Goal: Task Accomplishment & Management: Complete application form

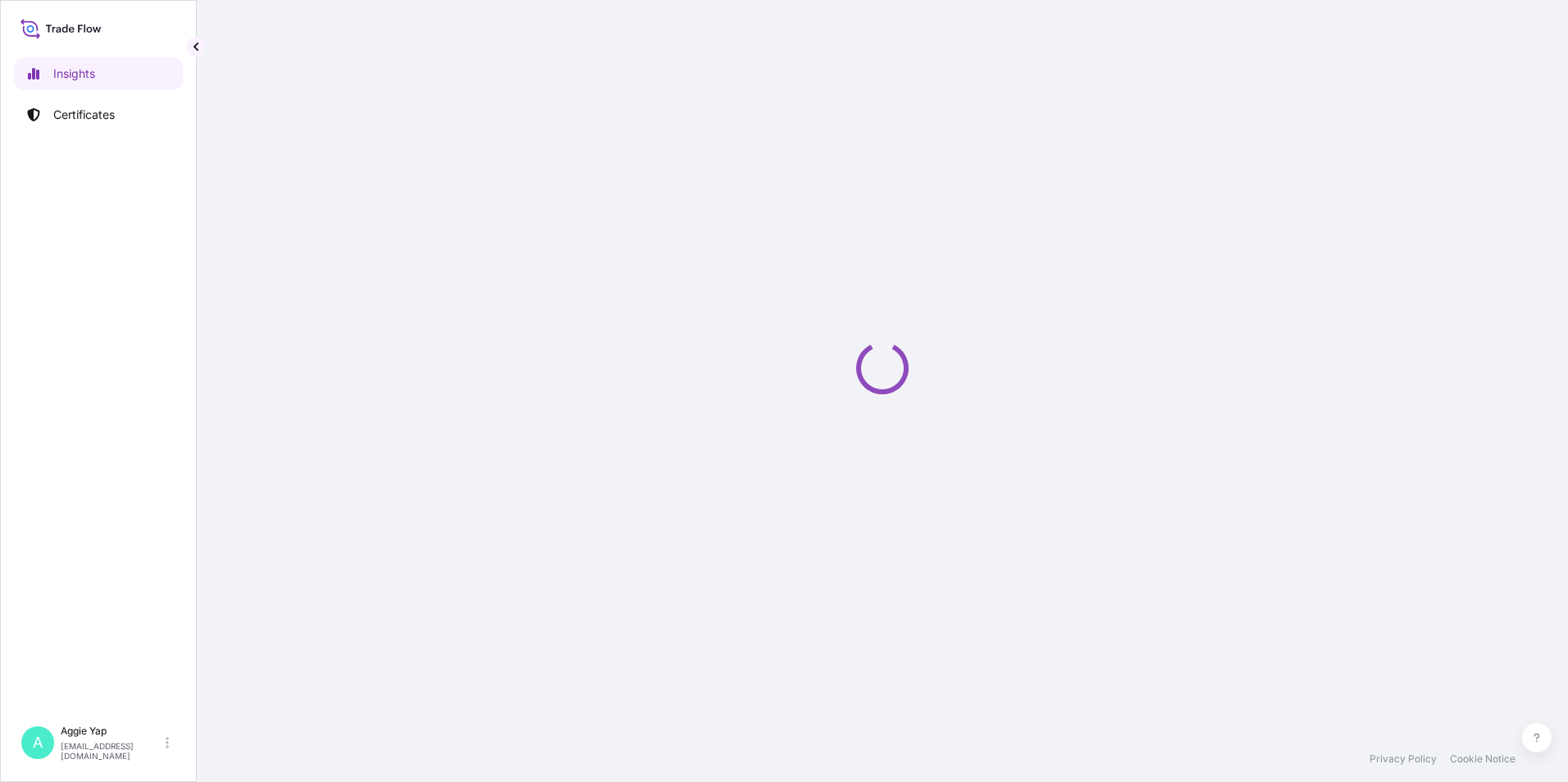
select select "2025"
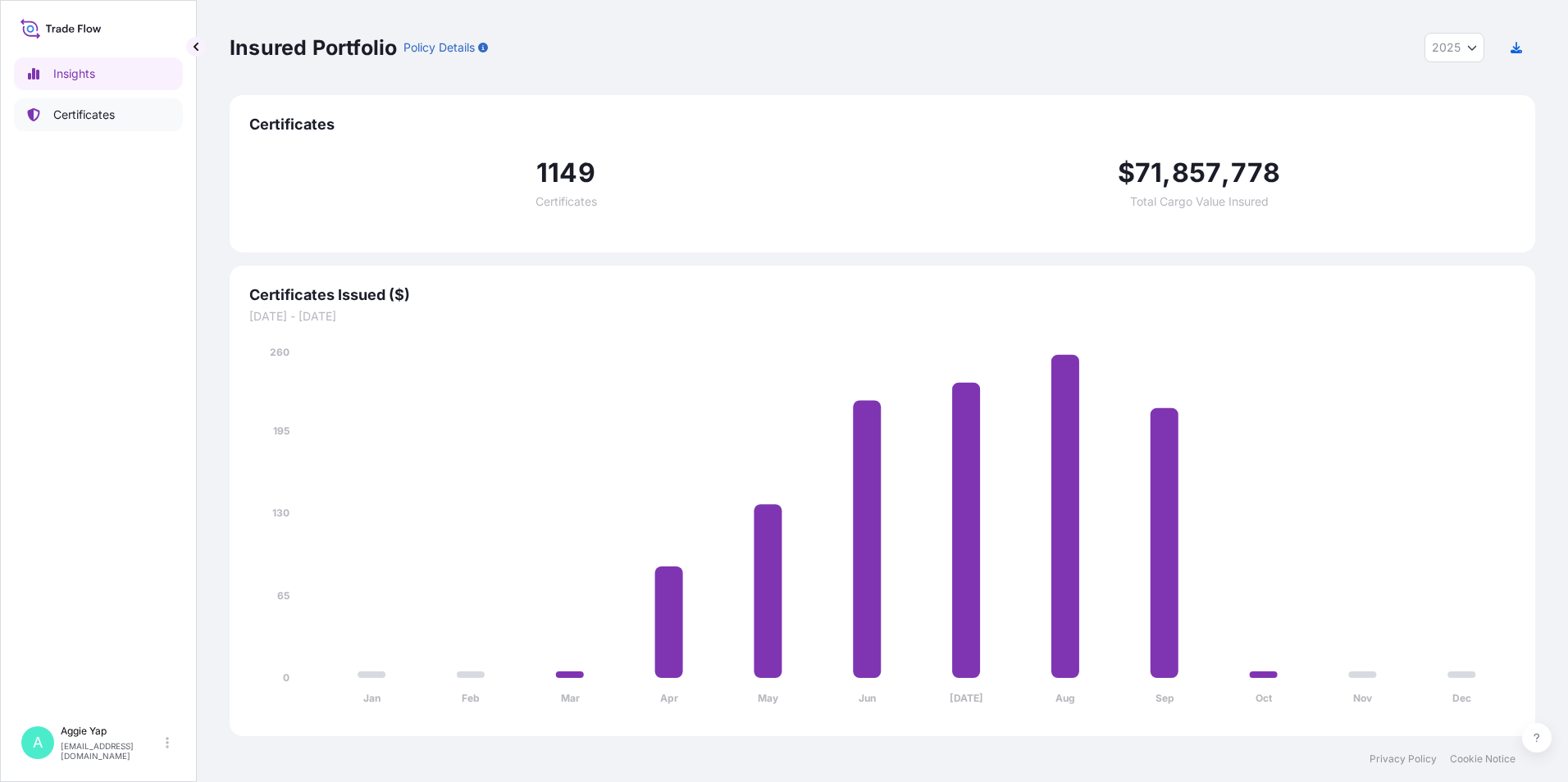
click at [92, 107] on p "Certificates" at bounding box center [84, 115] width 62 height 17
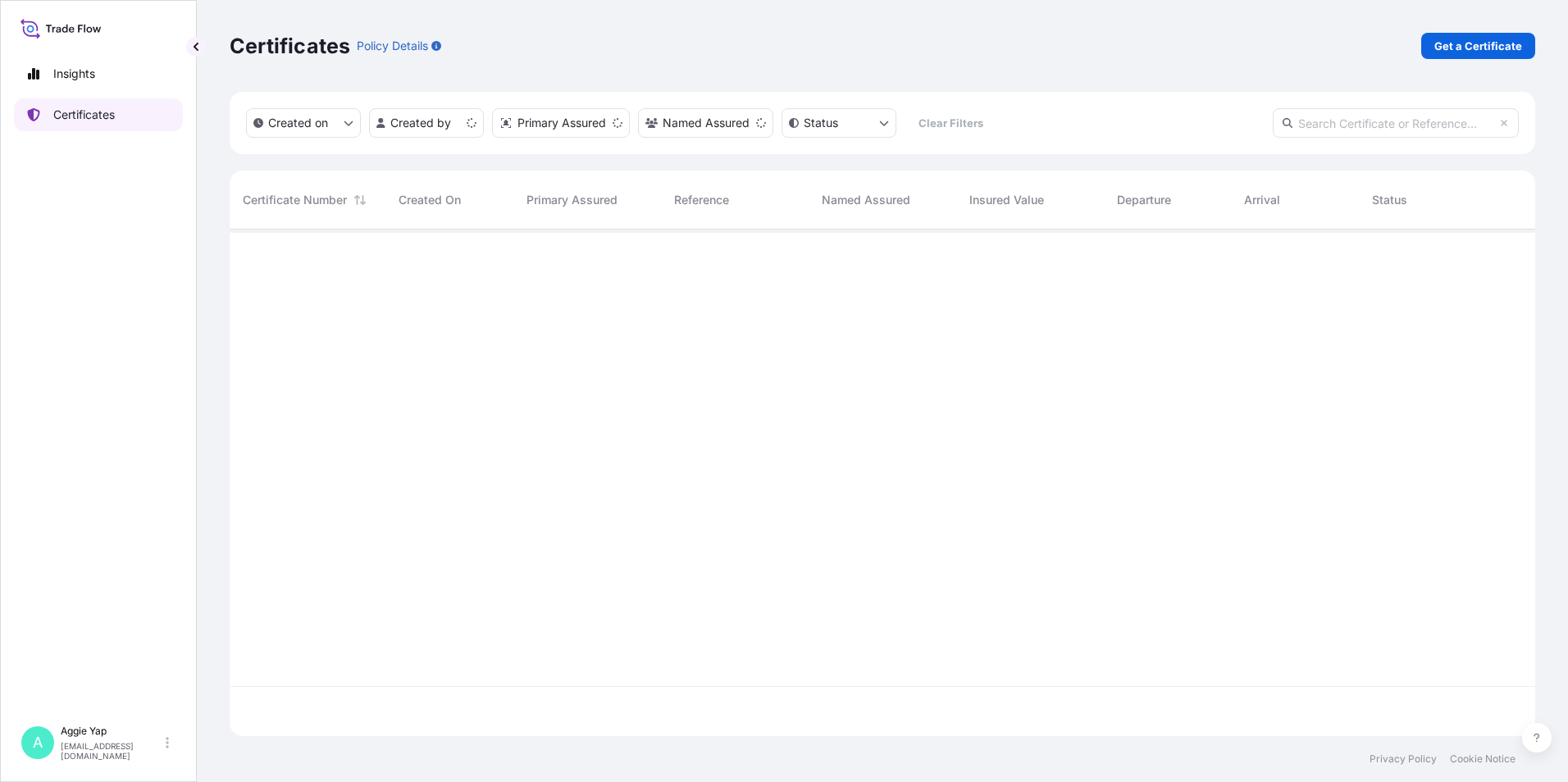
scroll to position [504, 1293]
click at [1483, 48] on p "Get a Certificate" at bounding box center [1478, 45] width 88 height 17
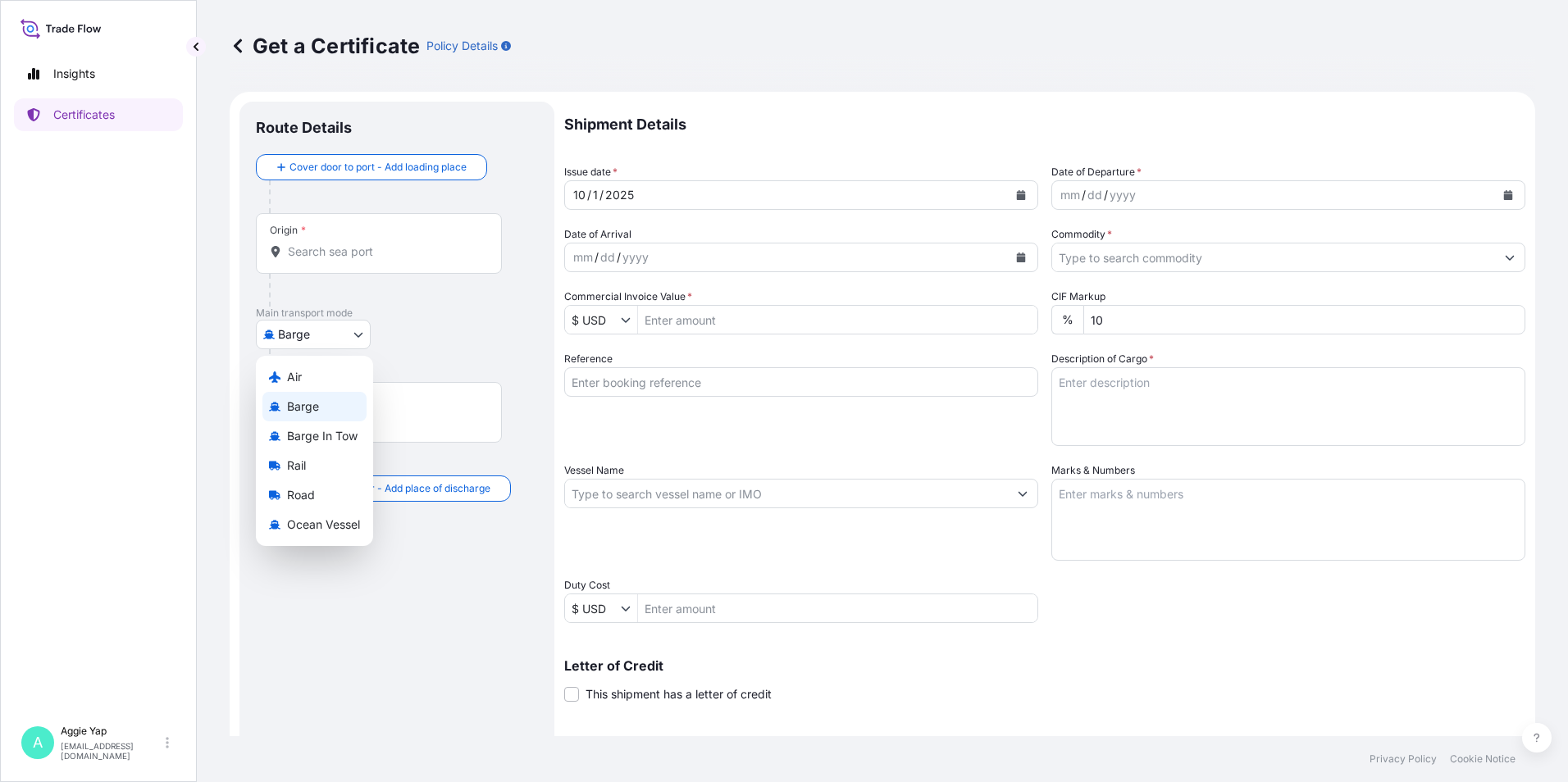
click at [306, 338] on body "Insights Certificates A Aggie Yap sg.lubrizolbdp@bdpint.com Get a Certificate P…" at bounding box center [784, 391] width 1568 height 782
click at [323, 531] on span "Ocean Vessel" at bounding box center [324, 525] width 73 height 17
select select "Ocean Vessel"
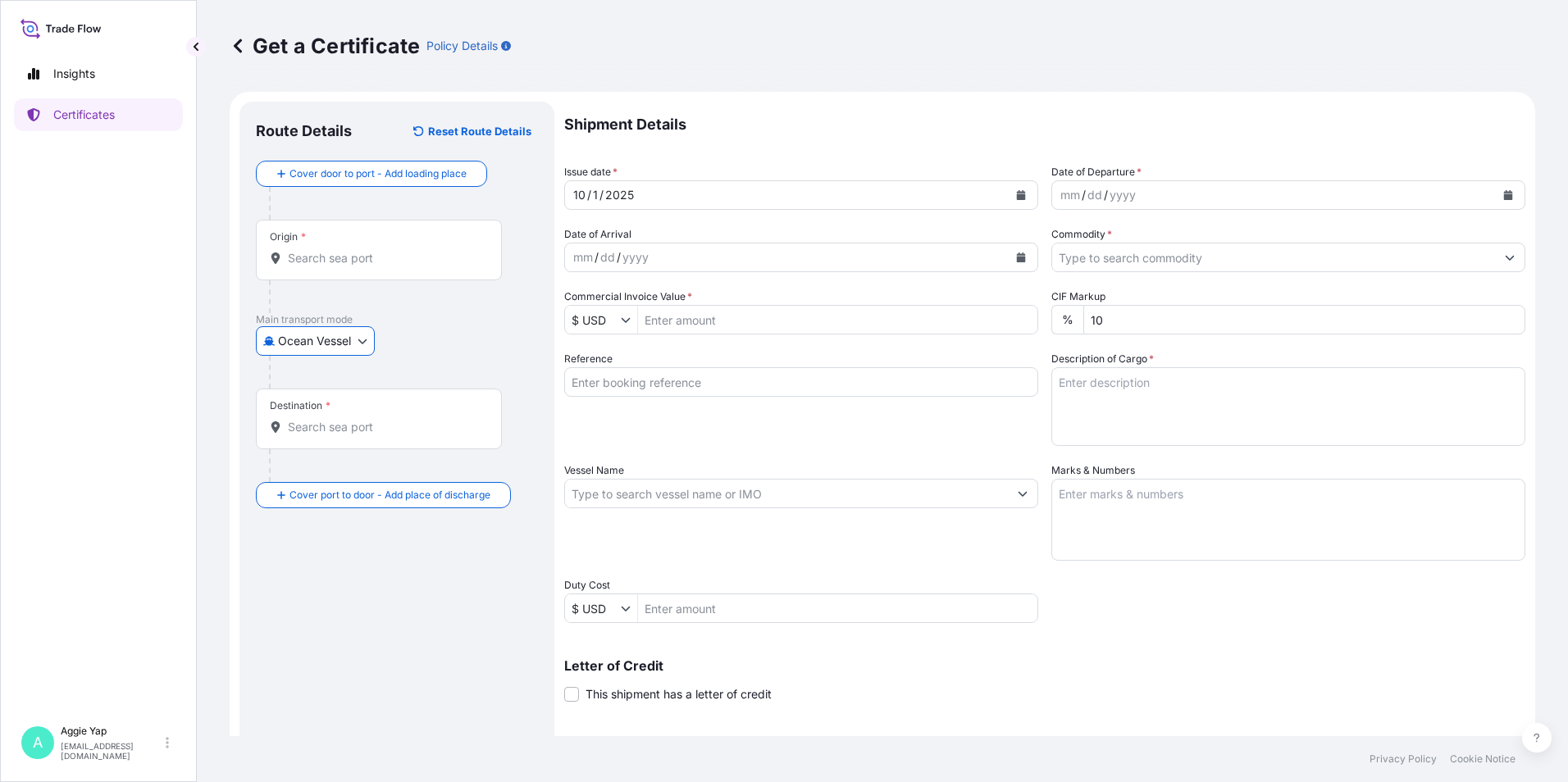
click at [361, 238] on div "Origin *" at bounding box center [379, 251] width 246 height 61
click at [361, 250] on input "Origin *" at bounding box center [385, 257] width 193 height 17
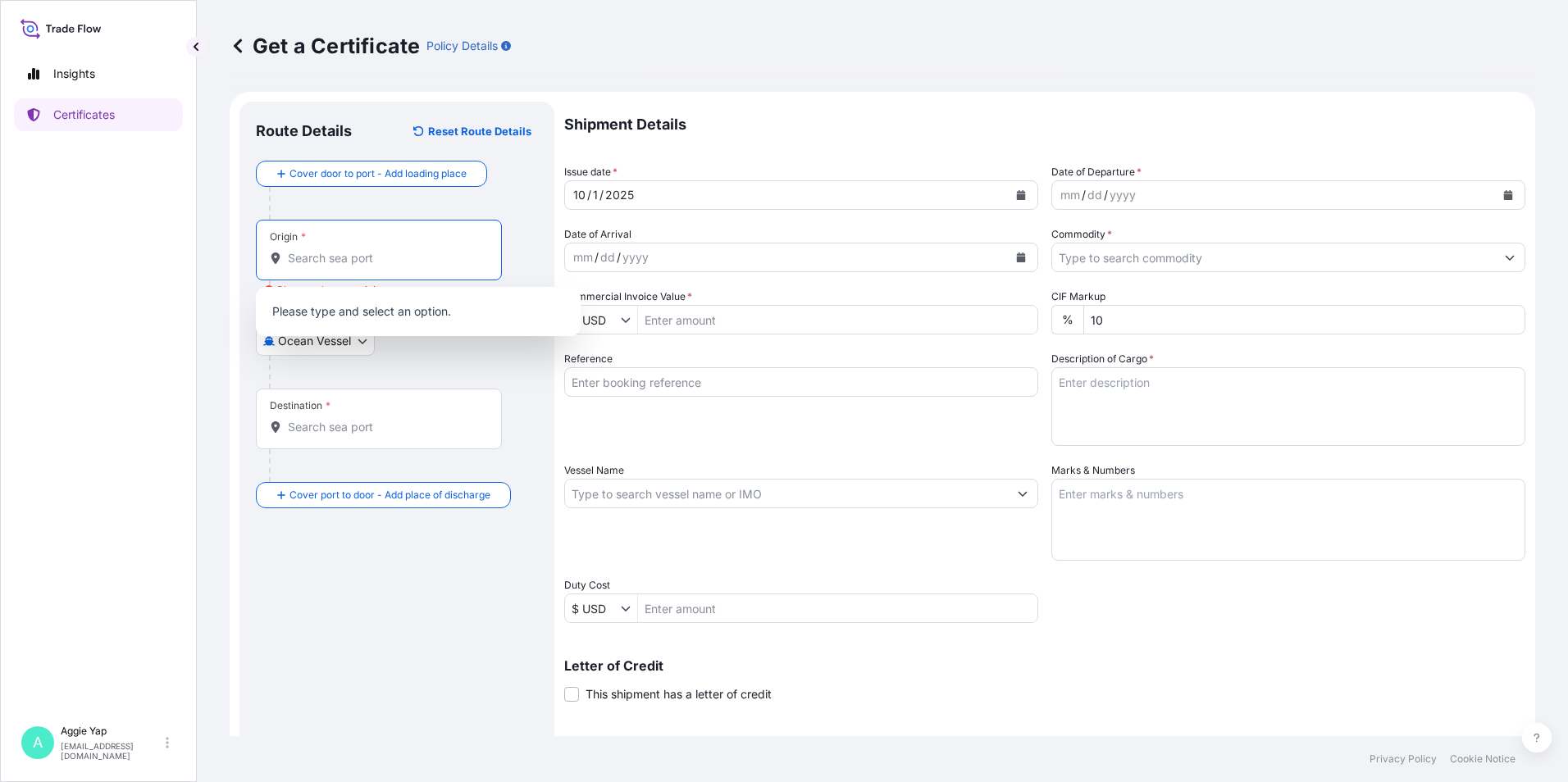
click at [389, 250] on input "Origin * Please select an origin" at bounding box center [385, 257] width 193 height 17
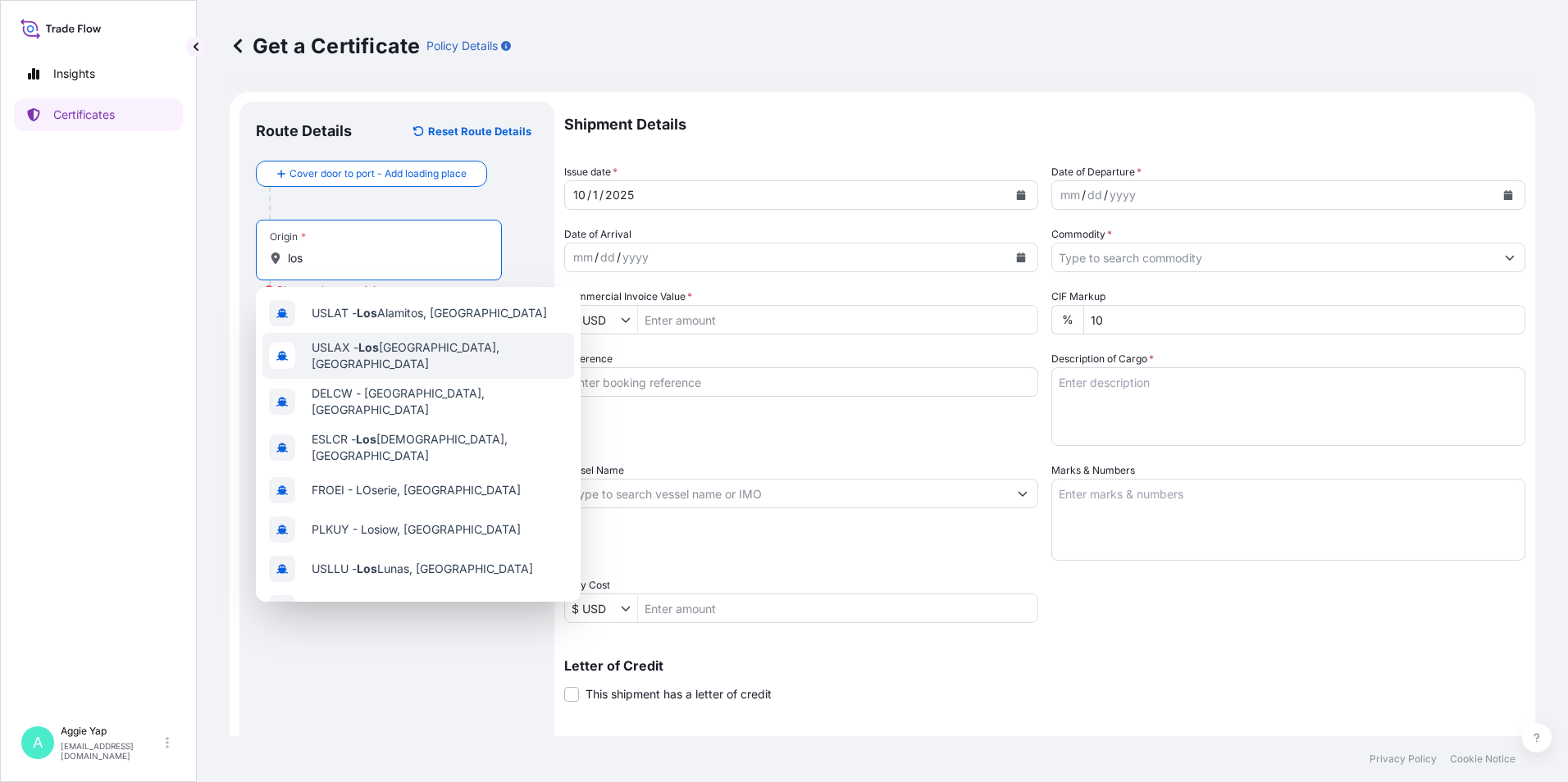
click at [414, 341] on div "USLAX - Los Angeles, United States" at bounding box center [419, 356] width 312 height 46
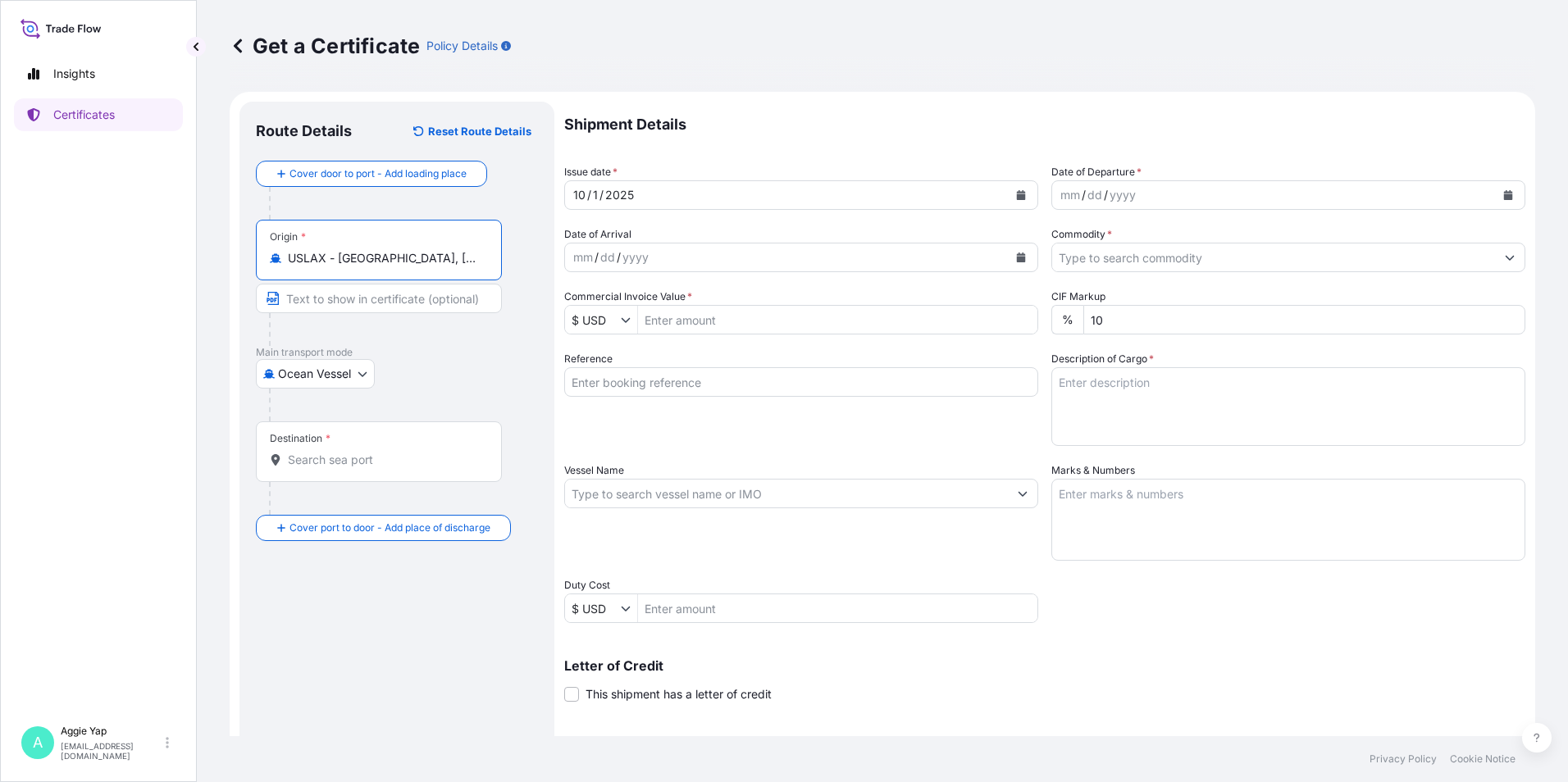
type input "USLAX - Los Angeles, United States"
click at [368, 458] on input "Destination *" at bounding box center [385, 459] width 193 height 17
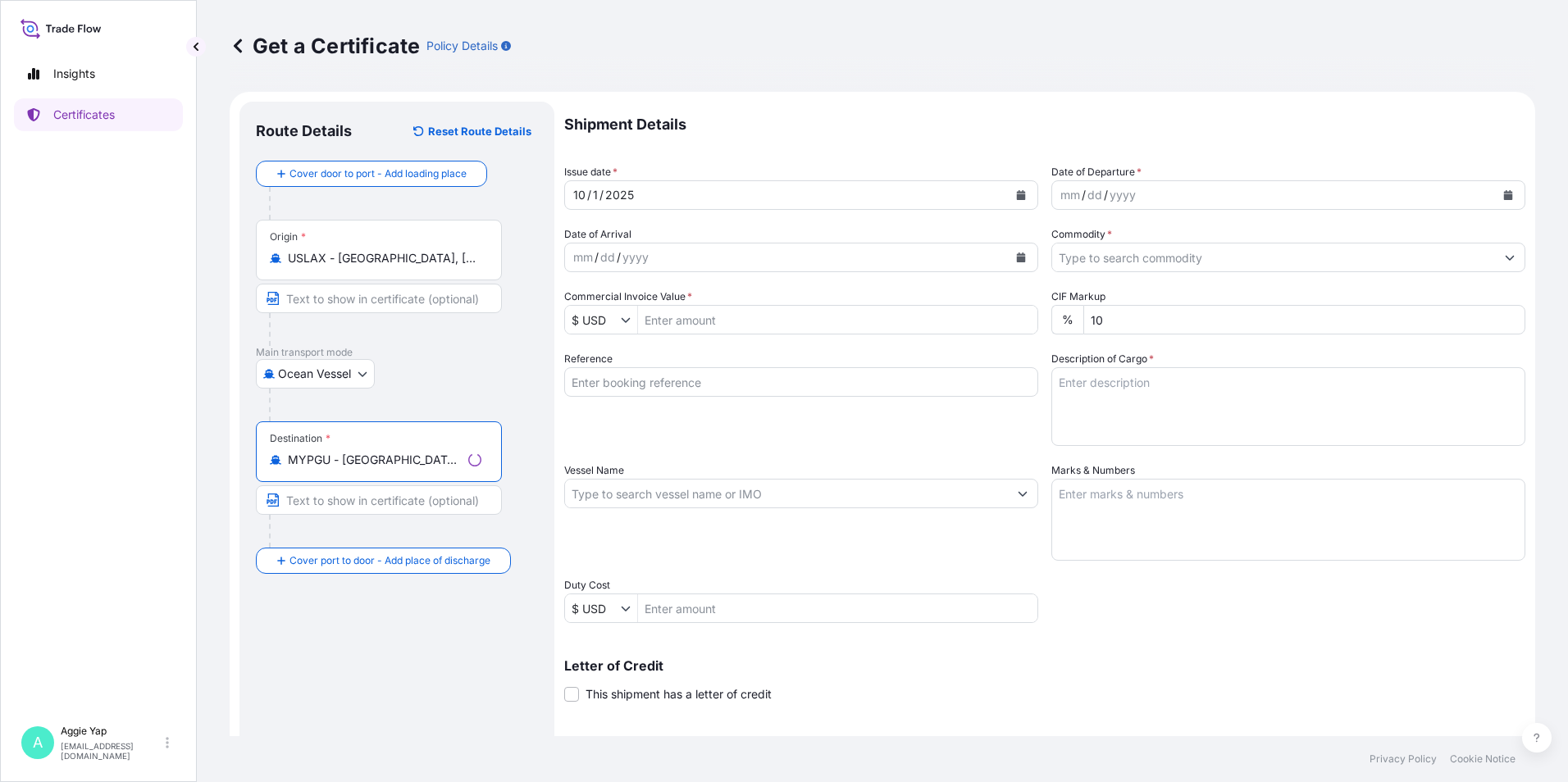
type input "MYPGU - Pasir Gudang, Johor, Malaysia"
click at [438, 649] on div "Route Details Reset Route Details Cover door to port - Add loading place Place …" at bounding box center [397, 515] width 282 height 794
click at [1020, 198] on button "Calendar" at bounding box center [1021, 195] width 26 height 26
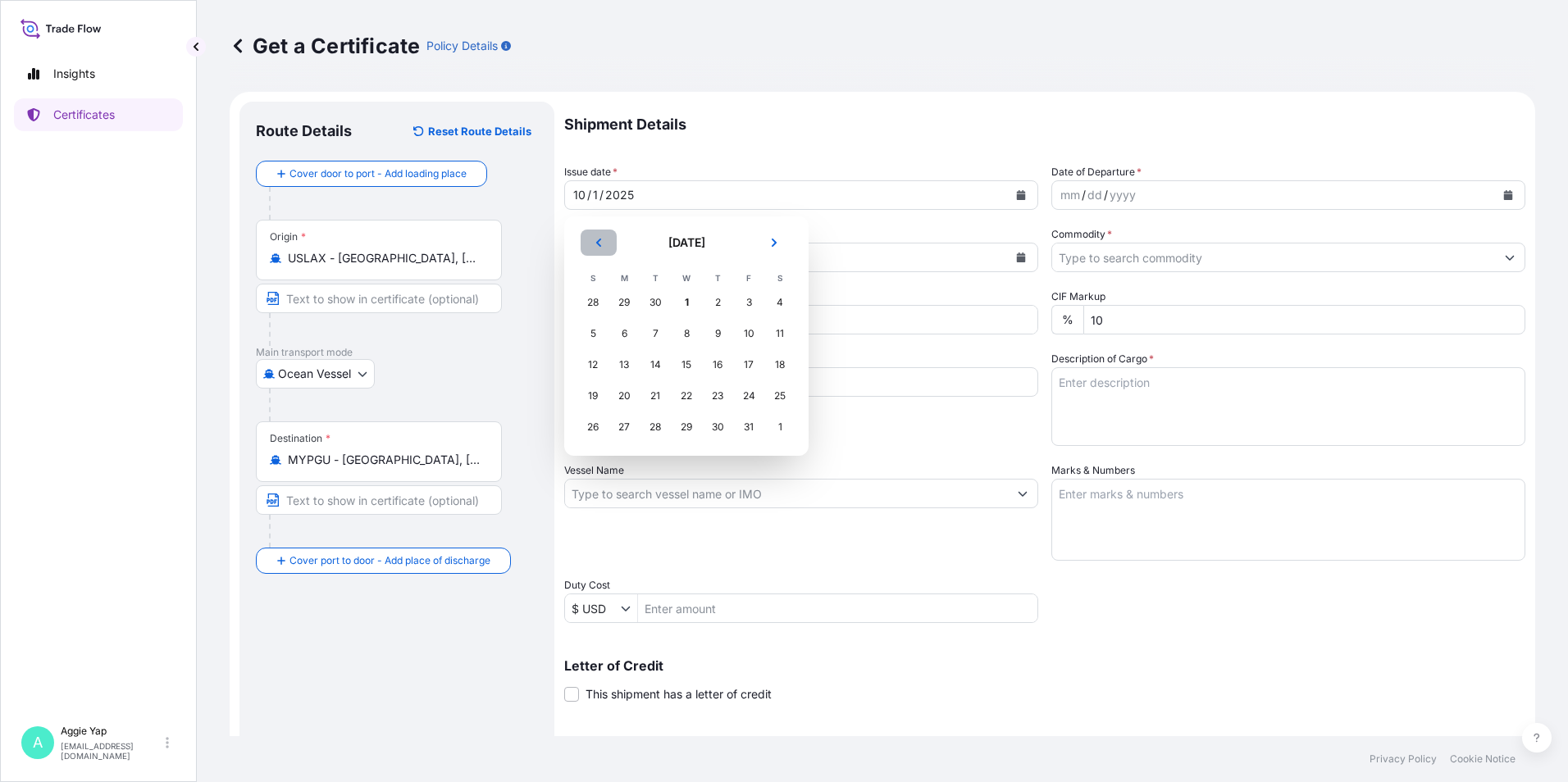
click at [597, 243] on icon "Previous" at bounding box center [599, 242] width 5 height 8
click at [598, 430] on div "28" at bounding box center [593, 427] width 30 height 30
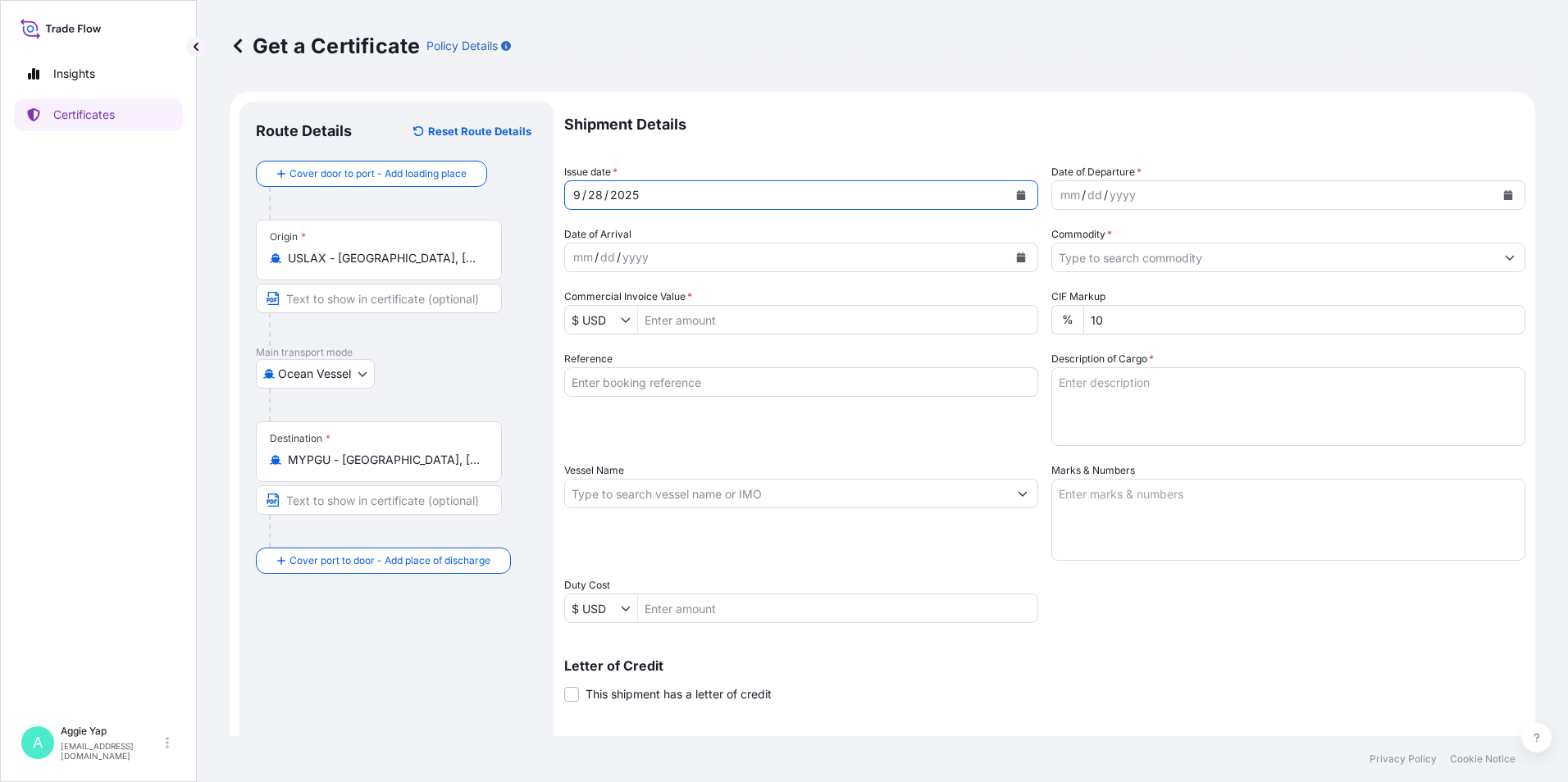
click at [1495, 196] on button "Calendar" at bounding box center [1508, 195] width 26 height 26
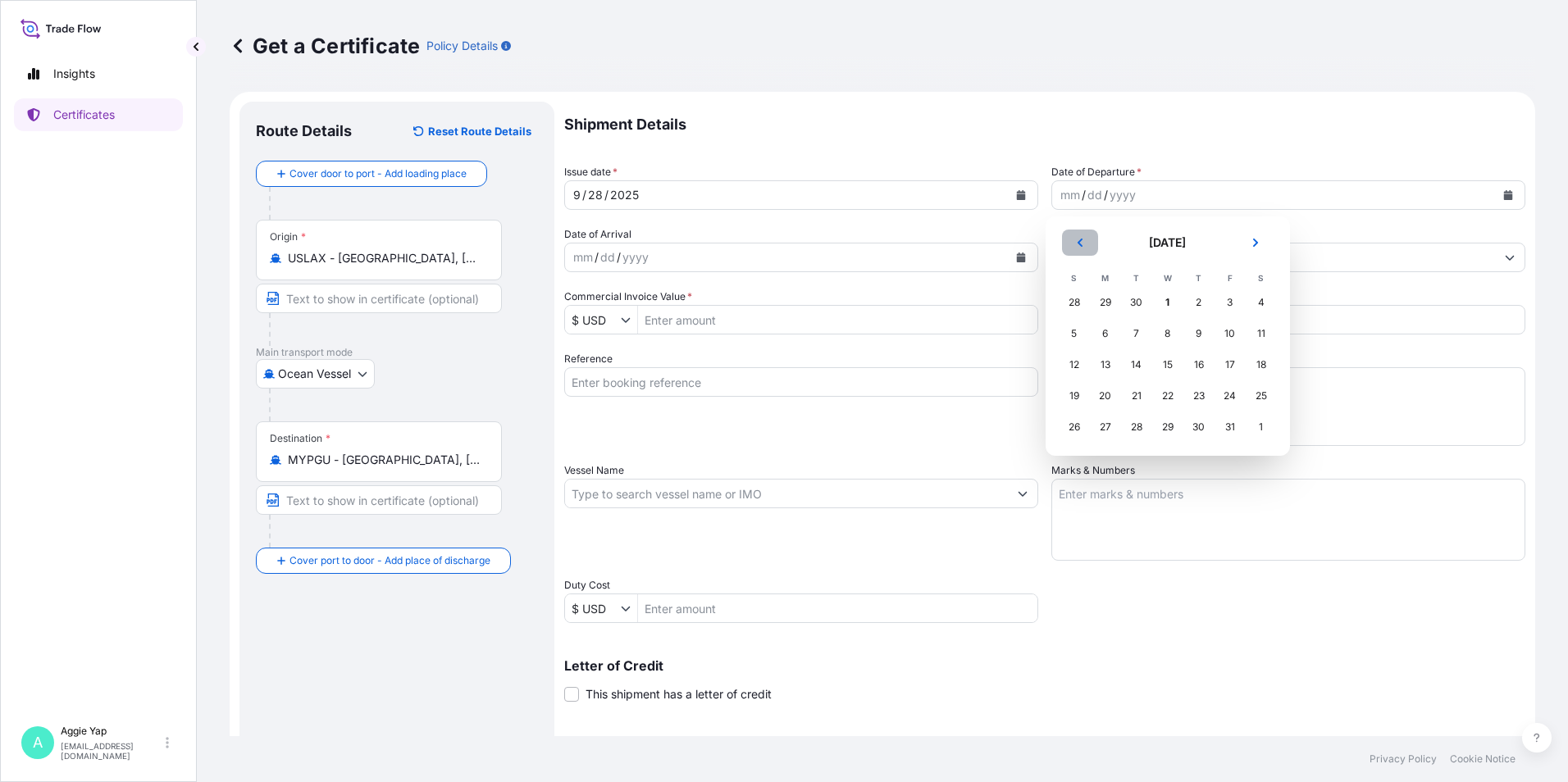
click at [1082, 246] on icon "Previous" at bounding box center [1079, 242] width 10 height 10
click at [1077, 427] on div "28" at bounding box center [1075, 427] width 30 height 30
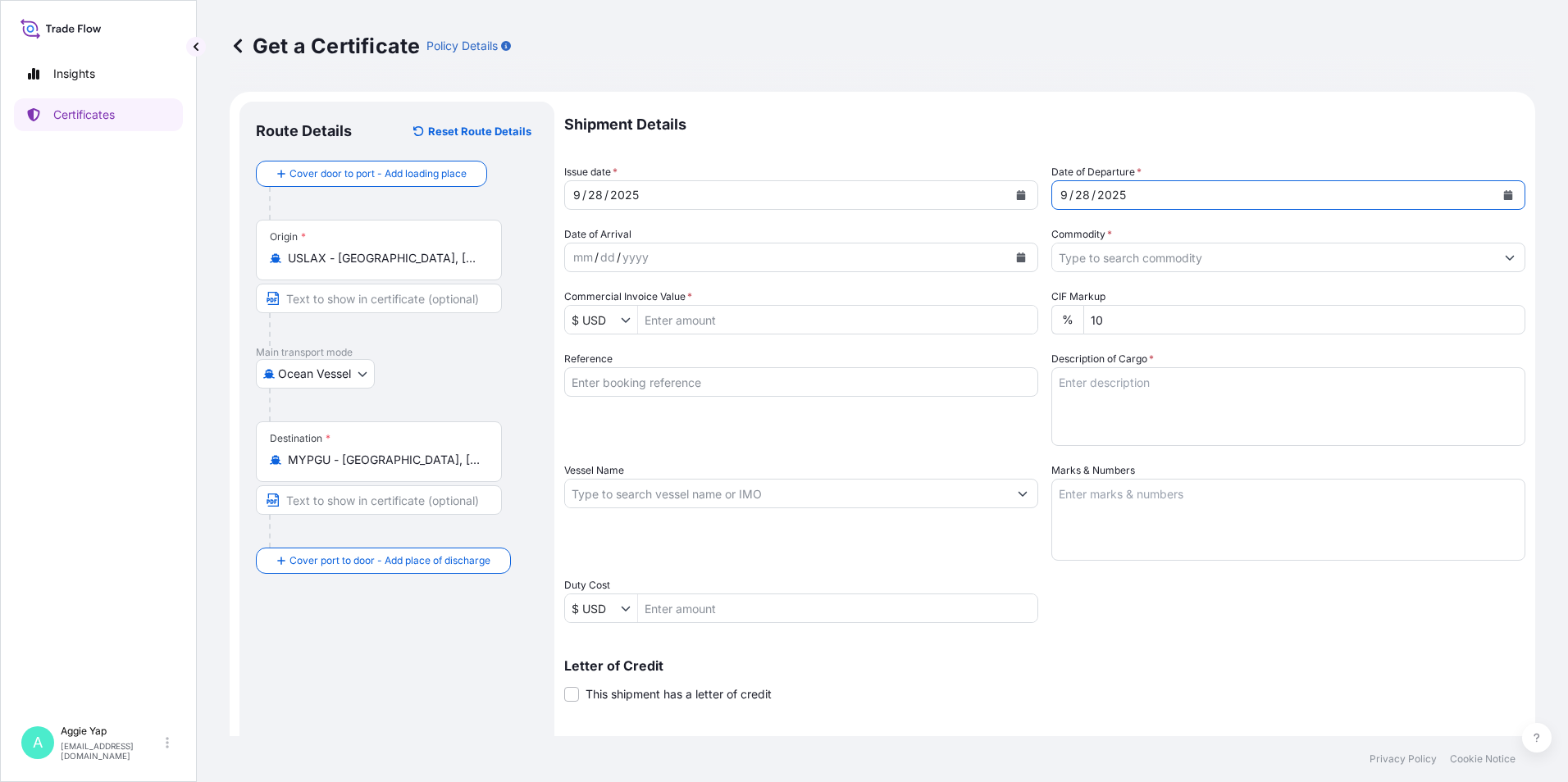
click at [1497, 263] on button "Show suggestions" at bounding box center [1510, 257] width 30 height 30
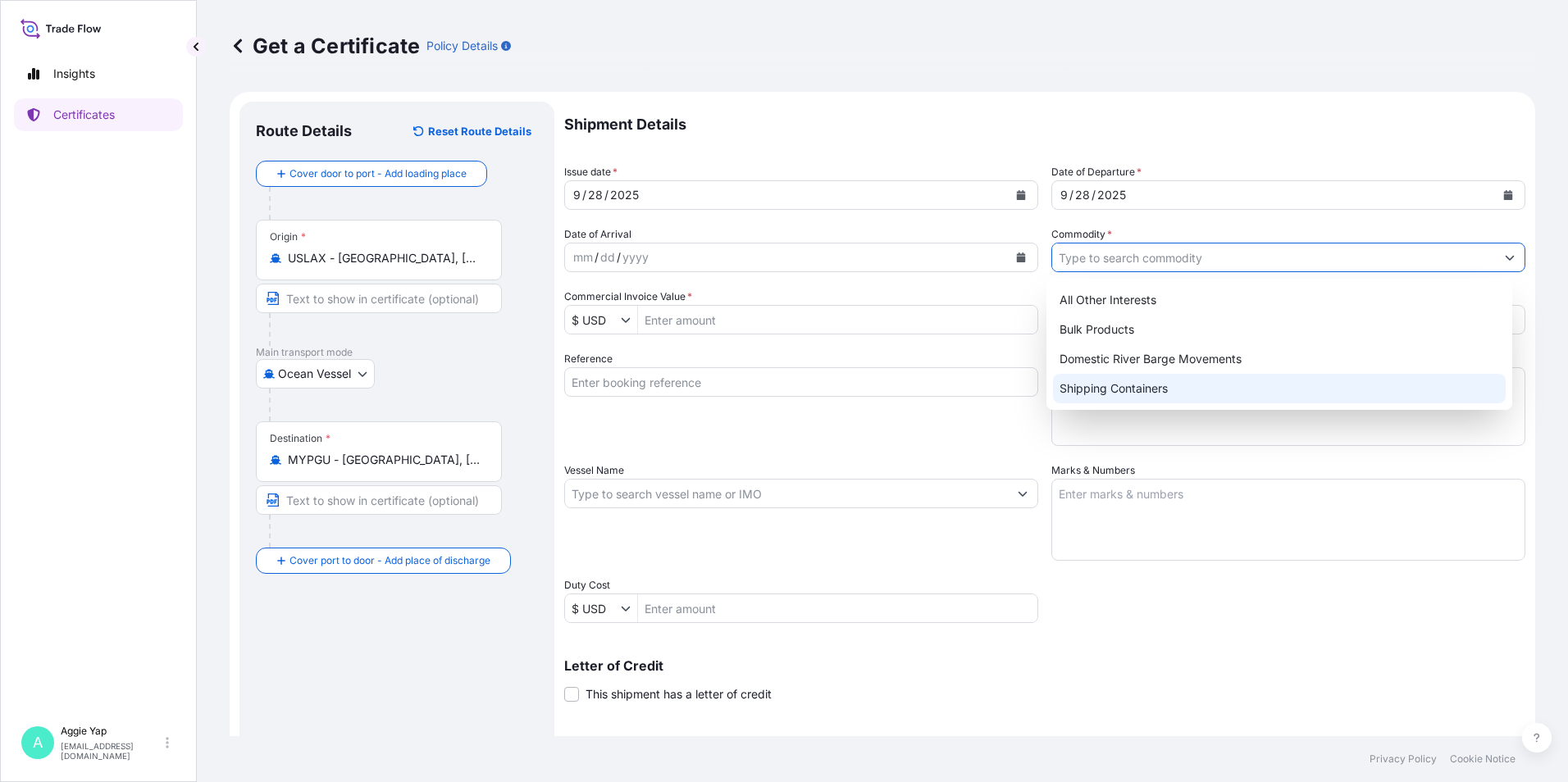
click at [1160, 387] on div "Shipping Containers" at bounding box center [1279, 389] width 453 height 30
type input "Shipping Containers"
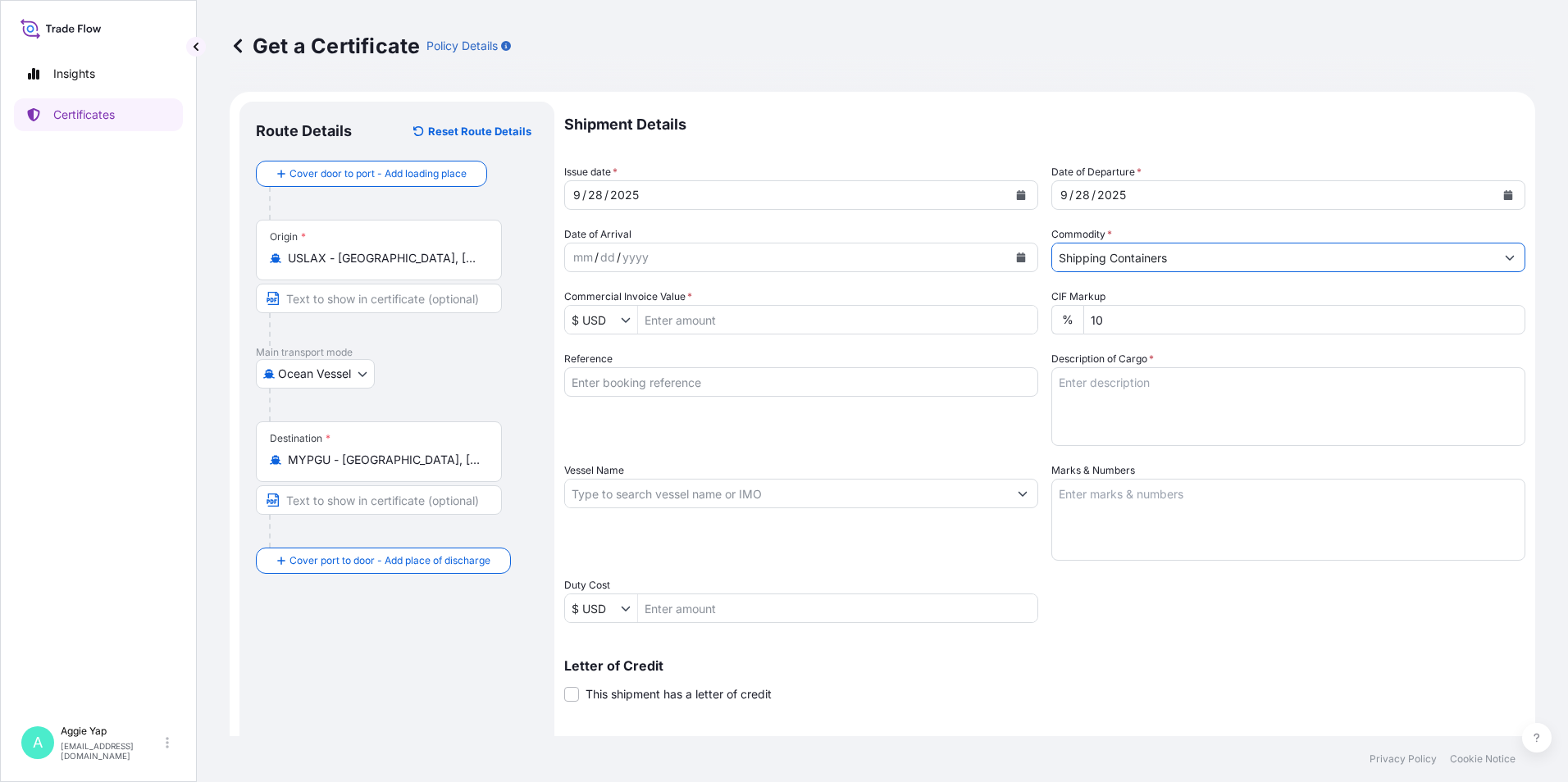
click at [752, 324] on input "Commercial Invoice Value *" at bounding box center [837, 320] width 399 height 30
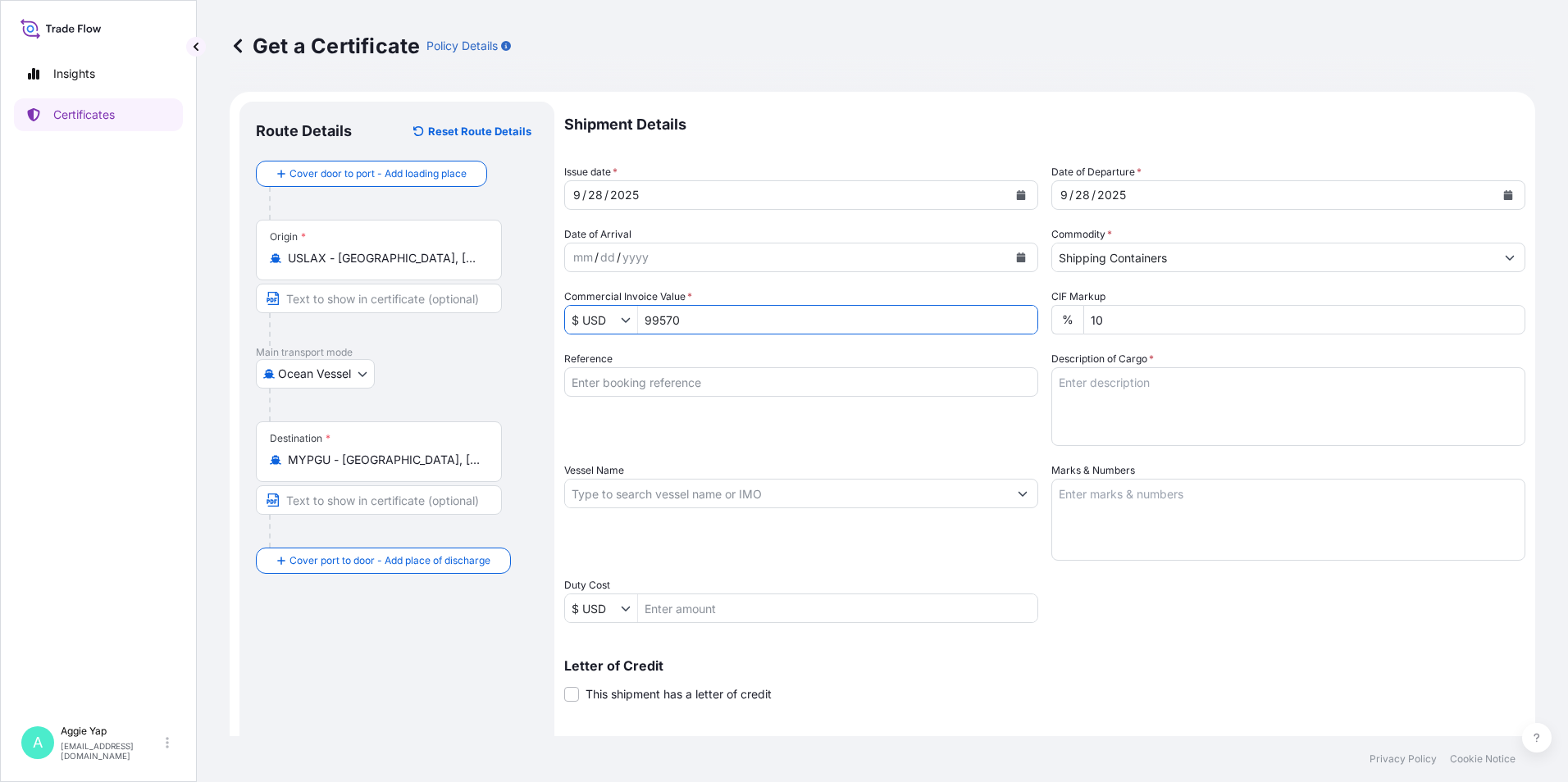
type input "99,570"
click at [826, 444] on div "Reference" at bounding box center [801, 398] width 474 height 95
click at [827, 443] on div "Reference" at bounding box center [801, 398] width 474 height 95
click at [758, 382] on input "Reference" at bounding box center [801, 382] width 474 height 30
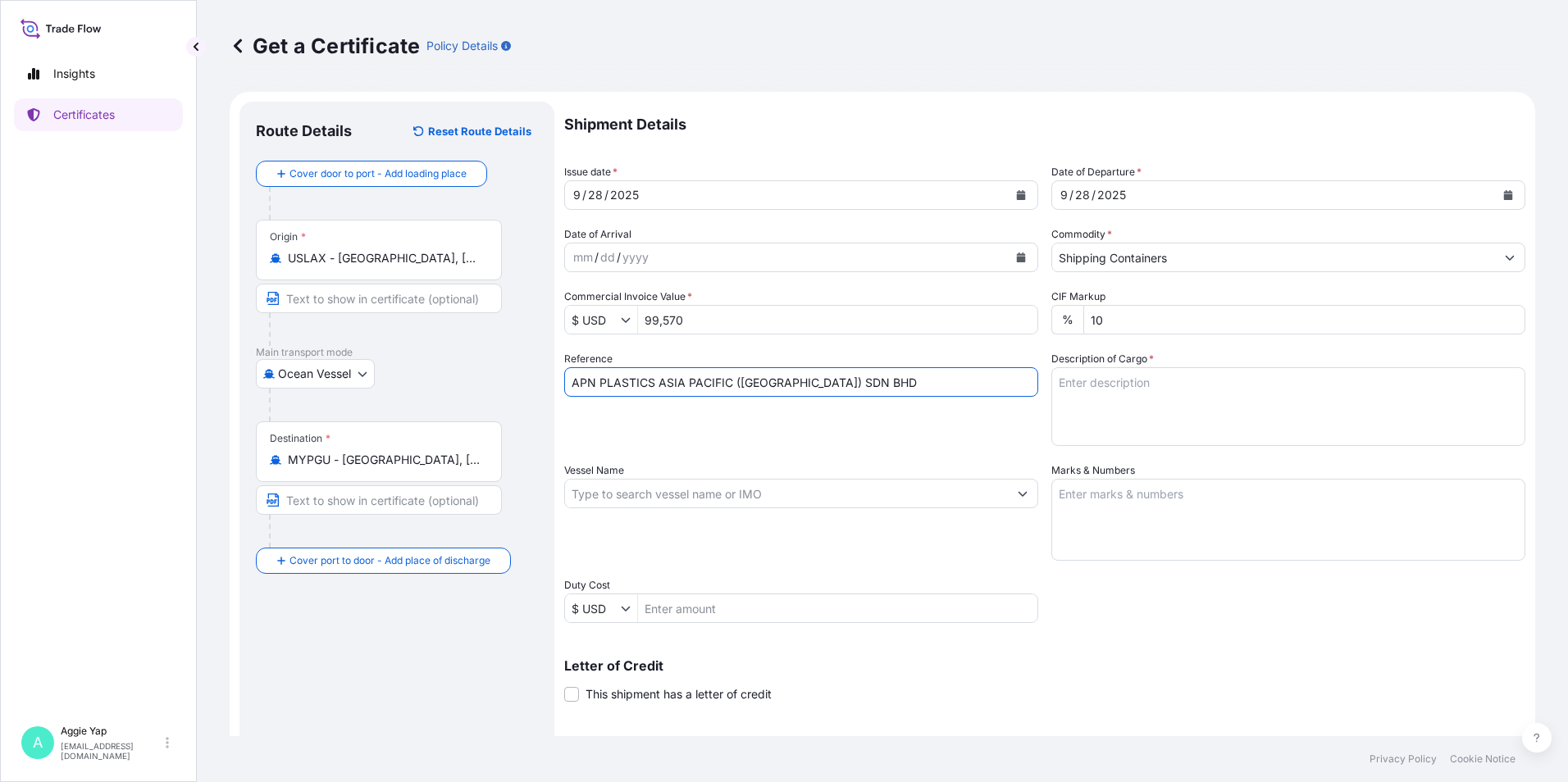
type input "APN PLASTICS ASIA PACIFIC (MALAYSIA) SDN BHD"
drag, startPoint x: 935, startPoint y: 432, endPoint x: 1109, endPoint y: 407, distance: 175.8
click at [936, 432] on div "Reference APN PLASTICS ASIA PACIFIC (MALAYSIA) SDN BHD" at bounding box center [801, 398] width 474 height 95
click at [1117, 397] on textarea "Description of Cargo *" at bounding box center [1288, 406] width 474 height 78
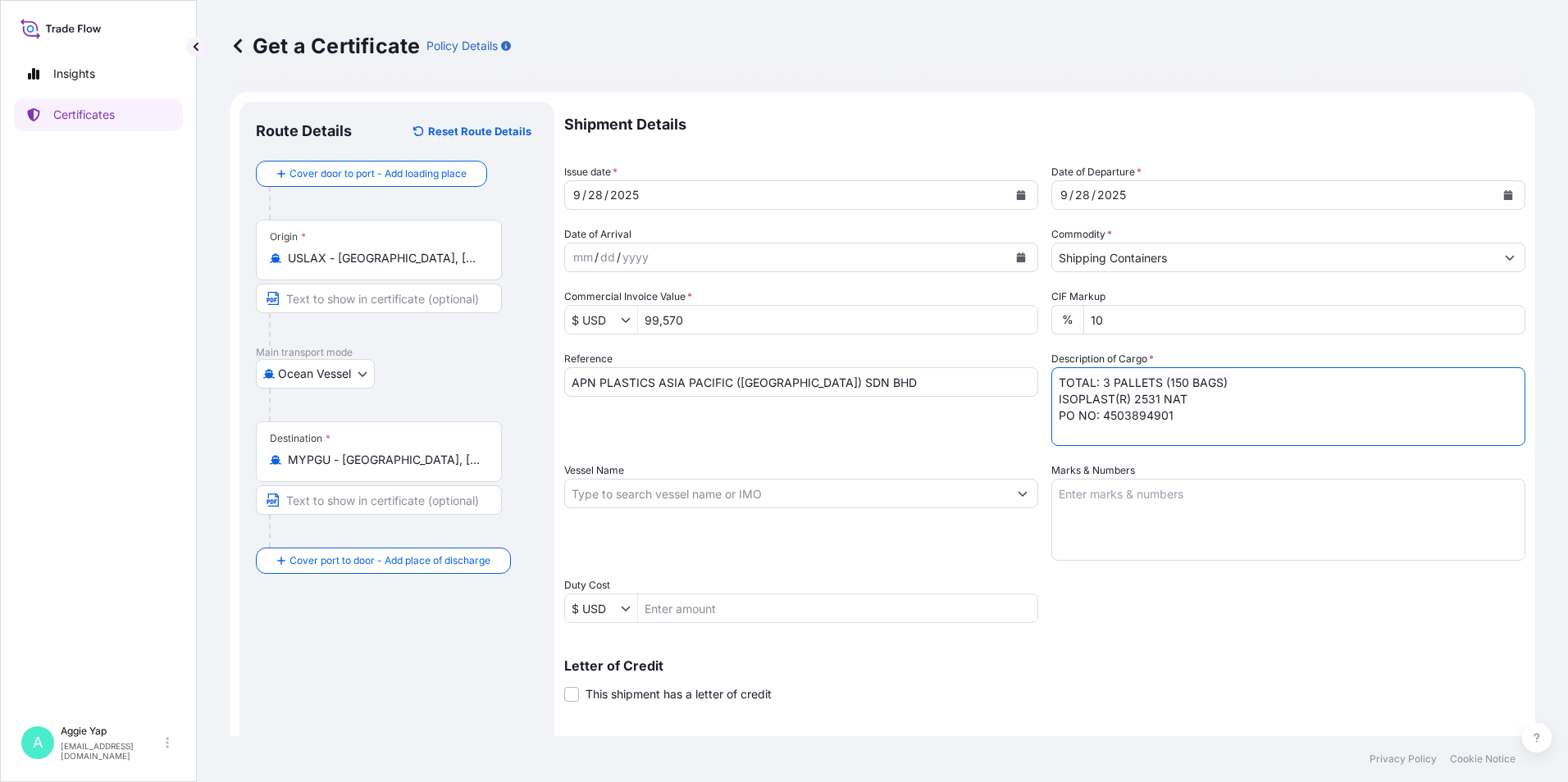
type textarea "TOTAL: 3 PALLETS (150 BAGS) ISOPLAST(R) 2531 NAT PO NO: 4503894901"
click at [874, 551] on div "Vessel Name" at bounding box center [801, 511] width 474 height 98
click at [737, 505] on input "Vessel Name" at bounding box center [786, 493] width 443 height 30
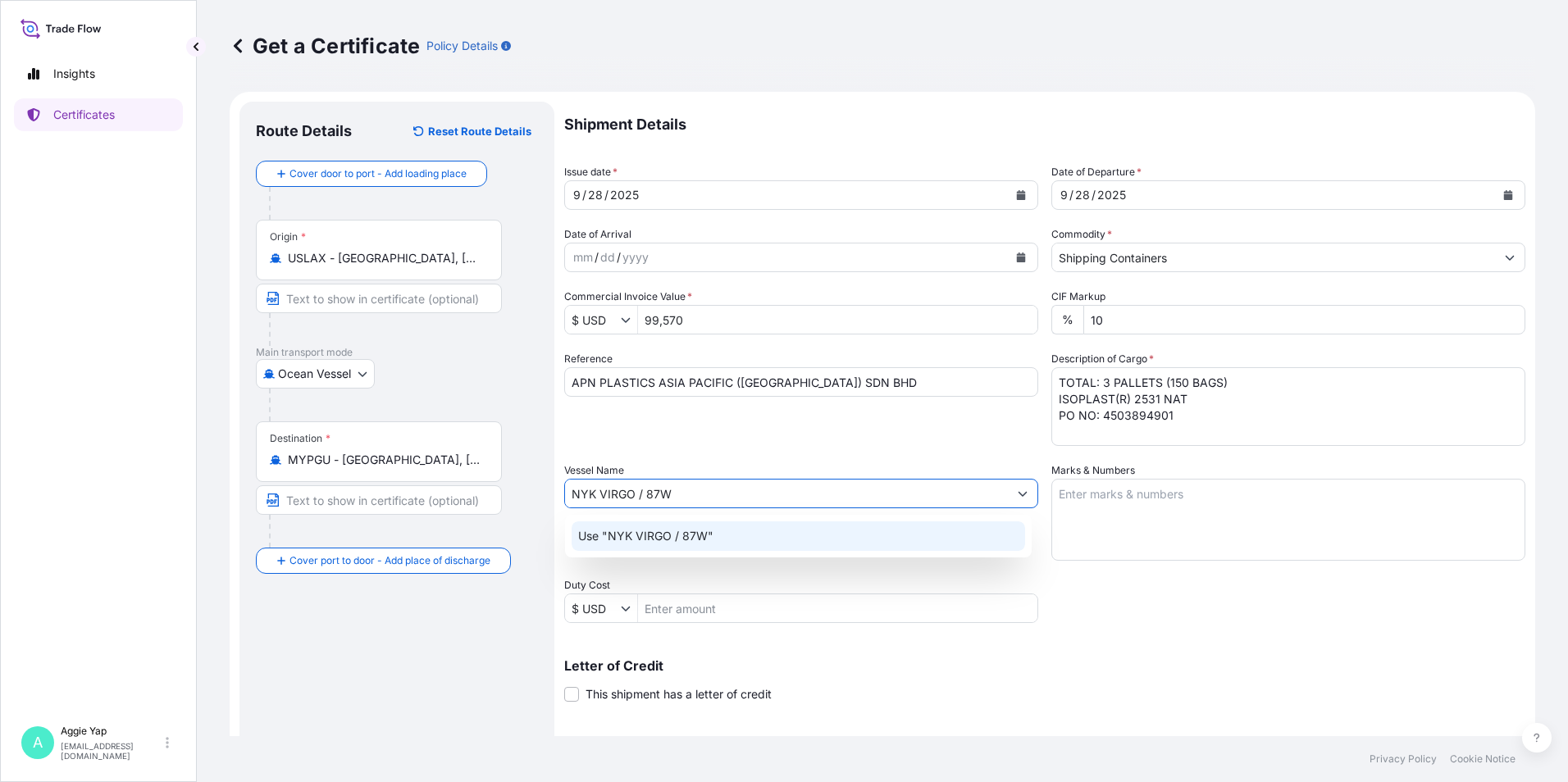
click at [702, 534] on p "Use "NYK VIRGO / 87W"" at bounding box center [645, 536] width 135 height 17
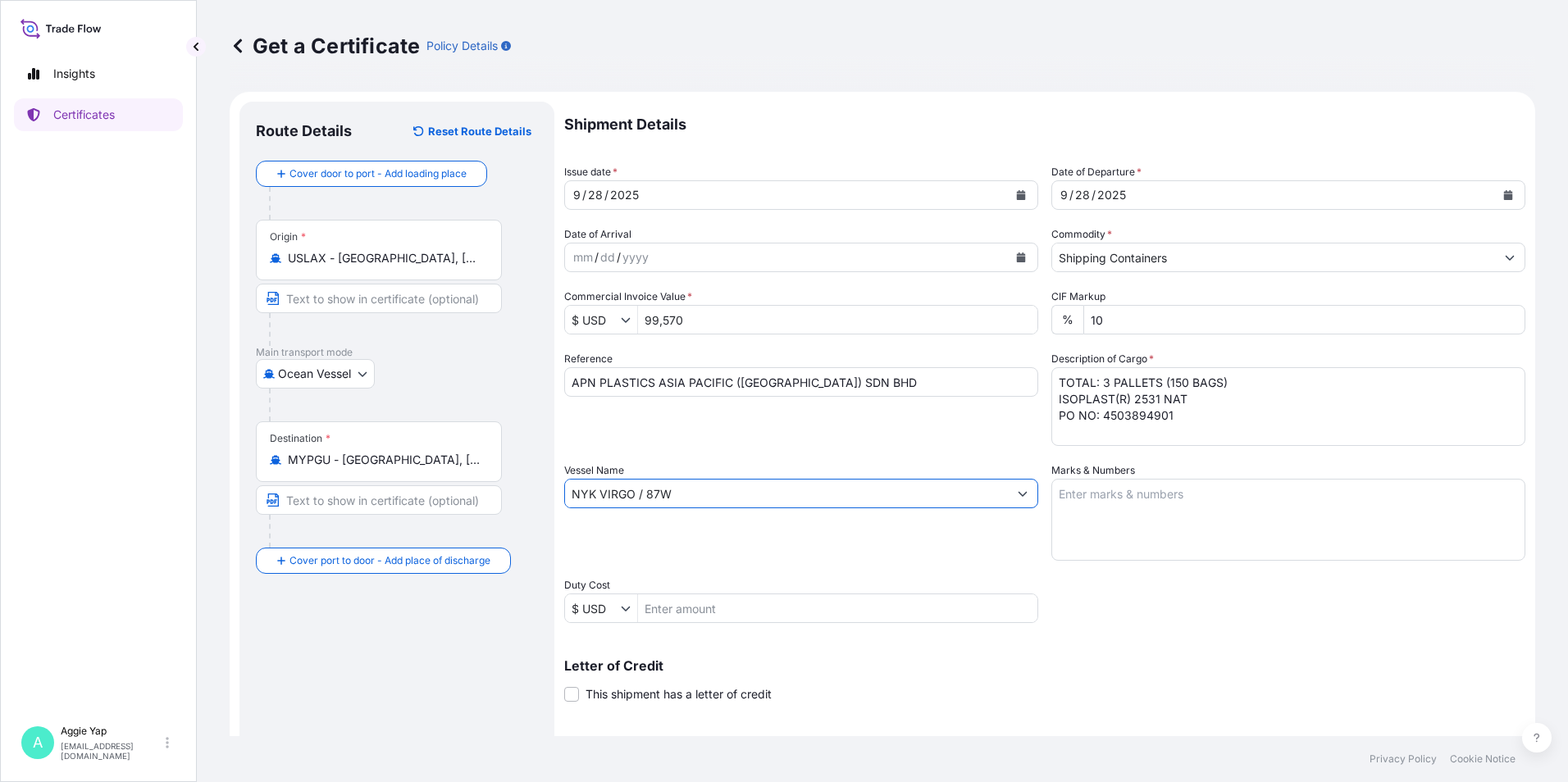
type input "NYK VIRGO / 87W"
click at [1102, 497] on textarea "Marks & Numbers" at bounding box center [1288, 519] width 474 height 82
type textarea "AS PER BILL OF LADING"
type input "Ocean Vessel"
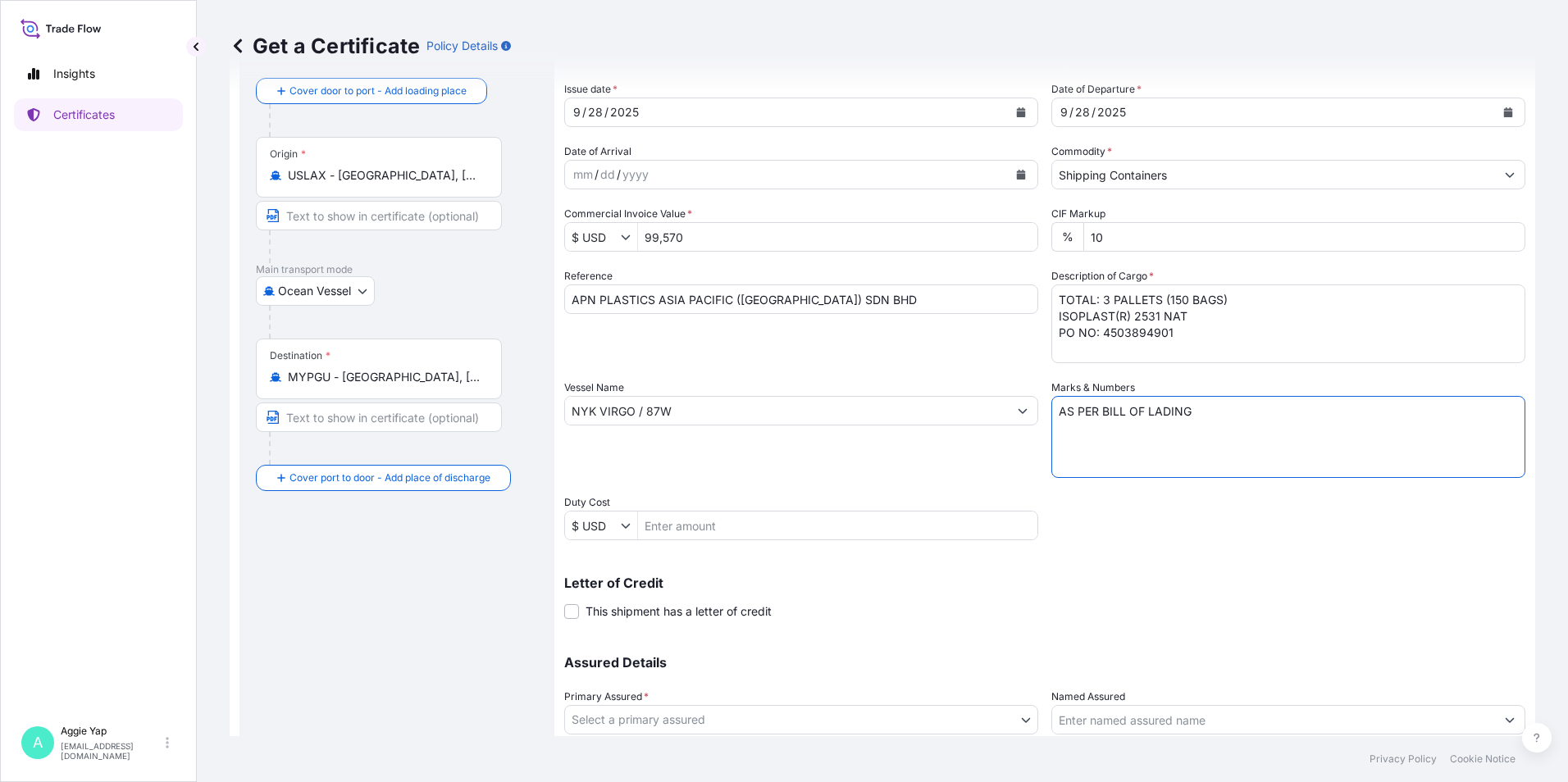
scroll to position [203, 0]
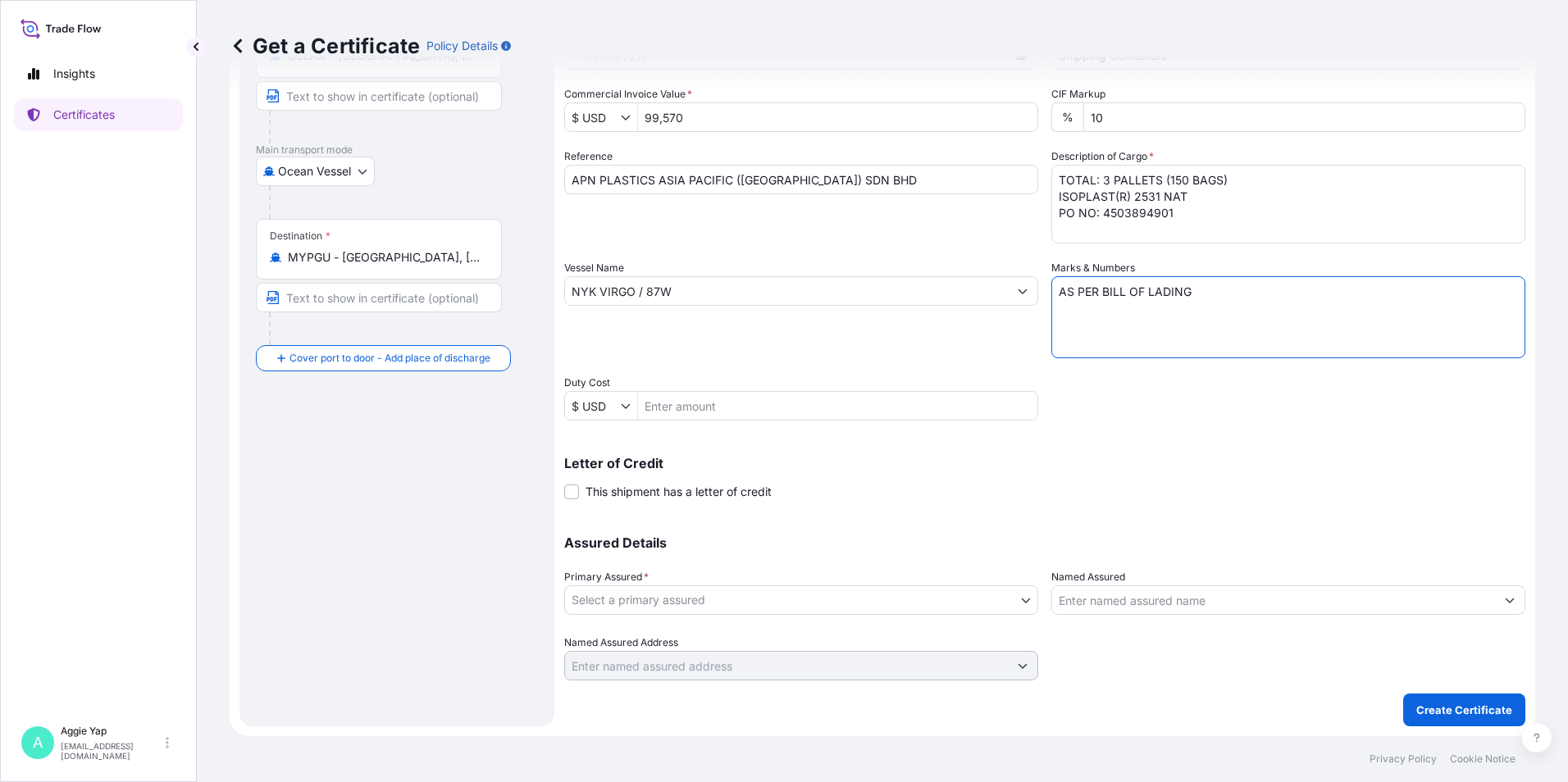
click at [733, 598] on body "Insights Certificates A Aggie Yap sg.lubrizolbdp@bdpint.com Get a Certificate P…" at bounding box center [784, 391] width 1568 height 782
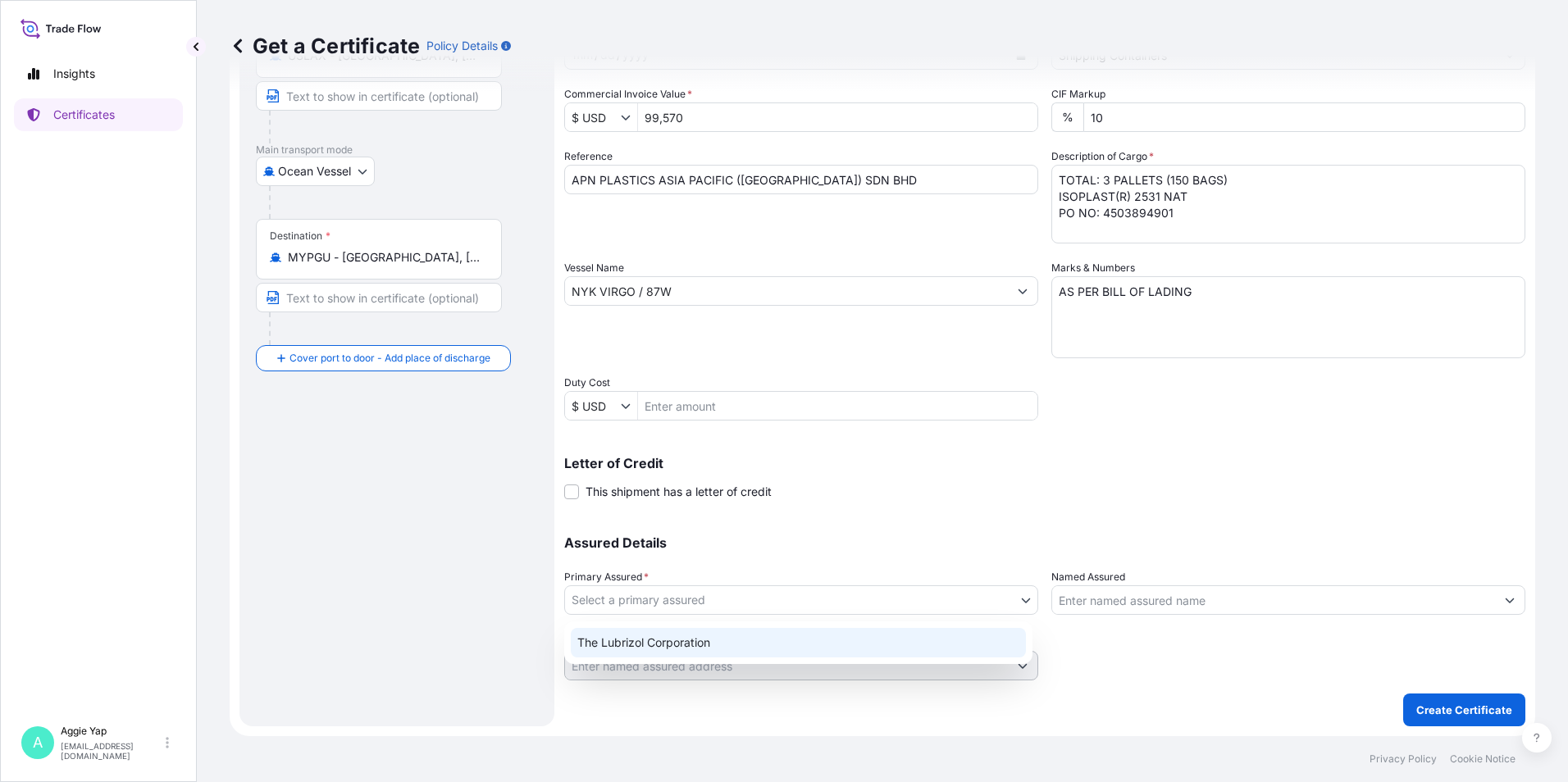
click at [711, 637] on div "The Lubrizol Corporation" at bounding box center [798, 643] width 455 height 30
select select "31566"
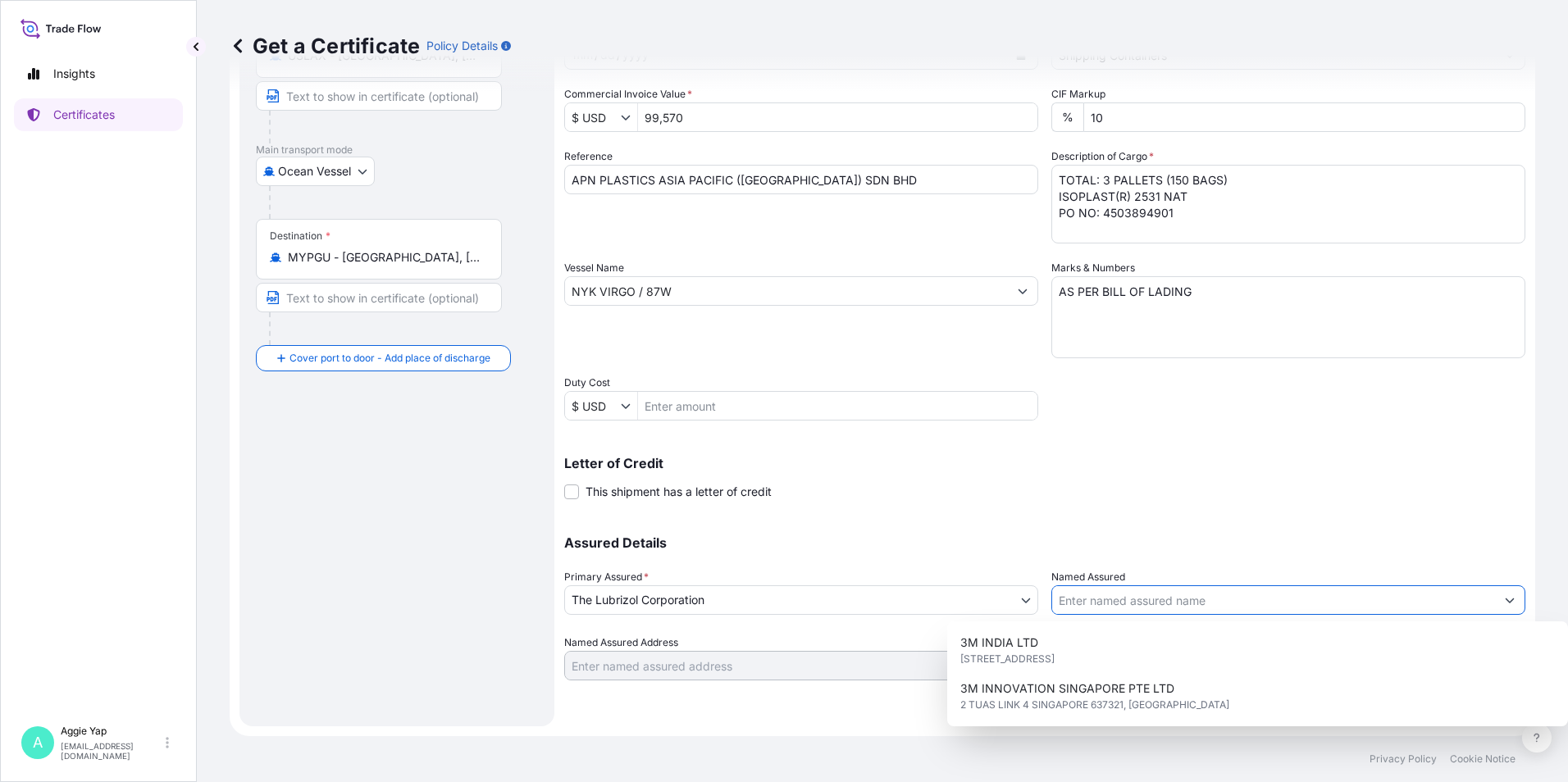
click at [1116, 595] on input "Named Assured" at bounding box center [1273, 600] width 443 height 30
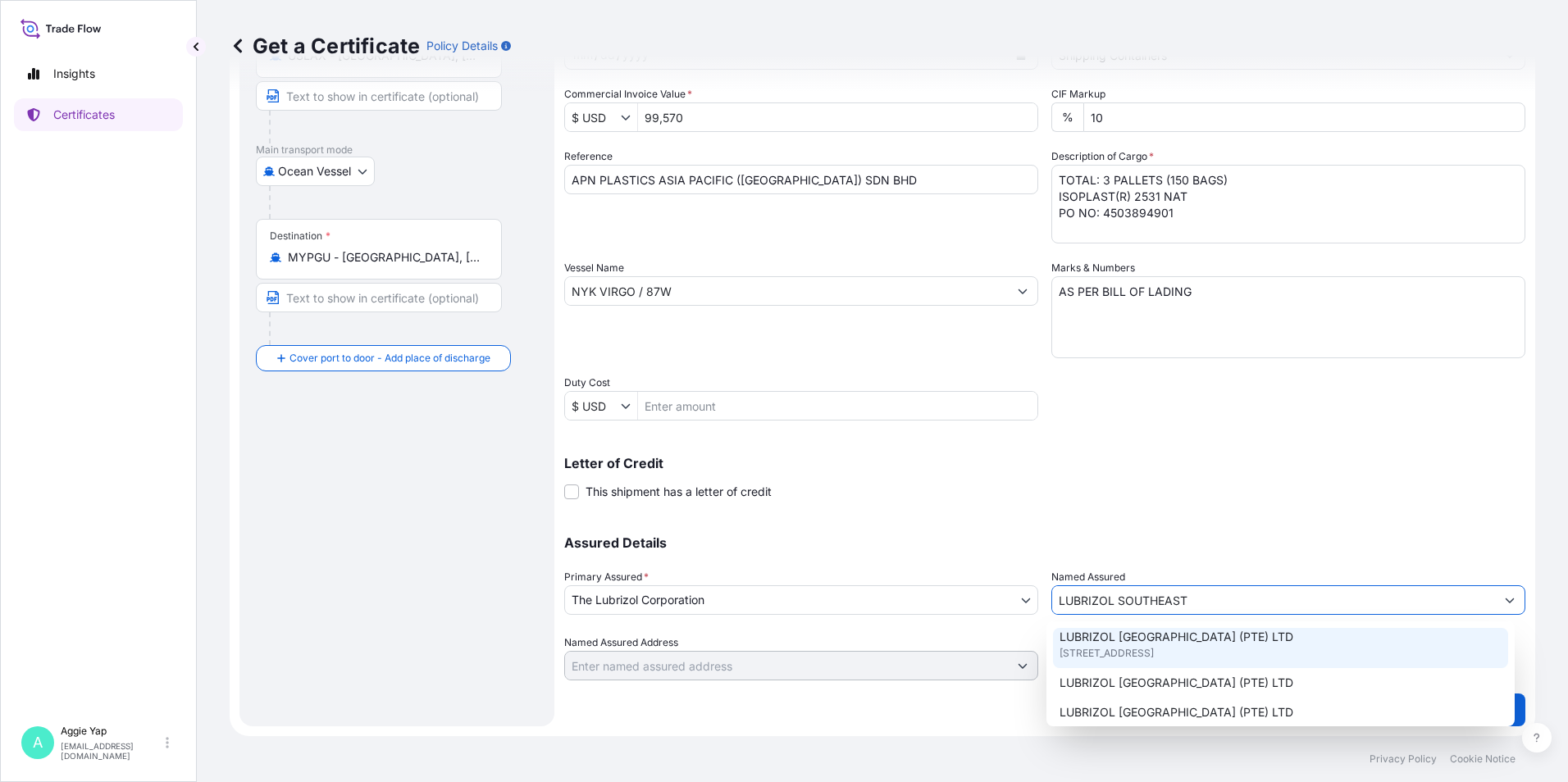
scroll to position [82, 0]
click at [1154, 654] on span "44 Tanjong Penjuru, Singapore, Singapore" at bounding box center [1107, 652] width 94 height 17
type input "LUBRIZOL SOUTHEAST ASIA (PTE) LTD"
type input "44 Tanjong Penjuru, Singapore"
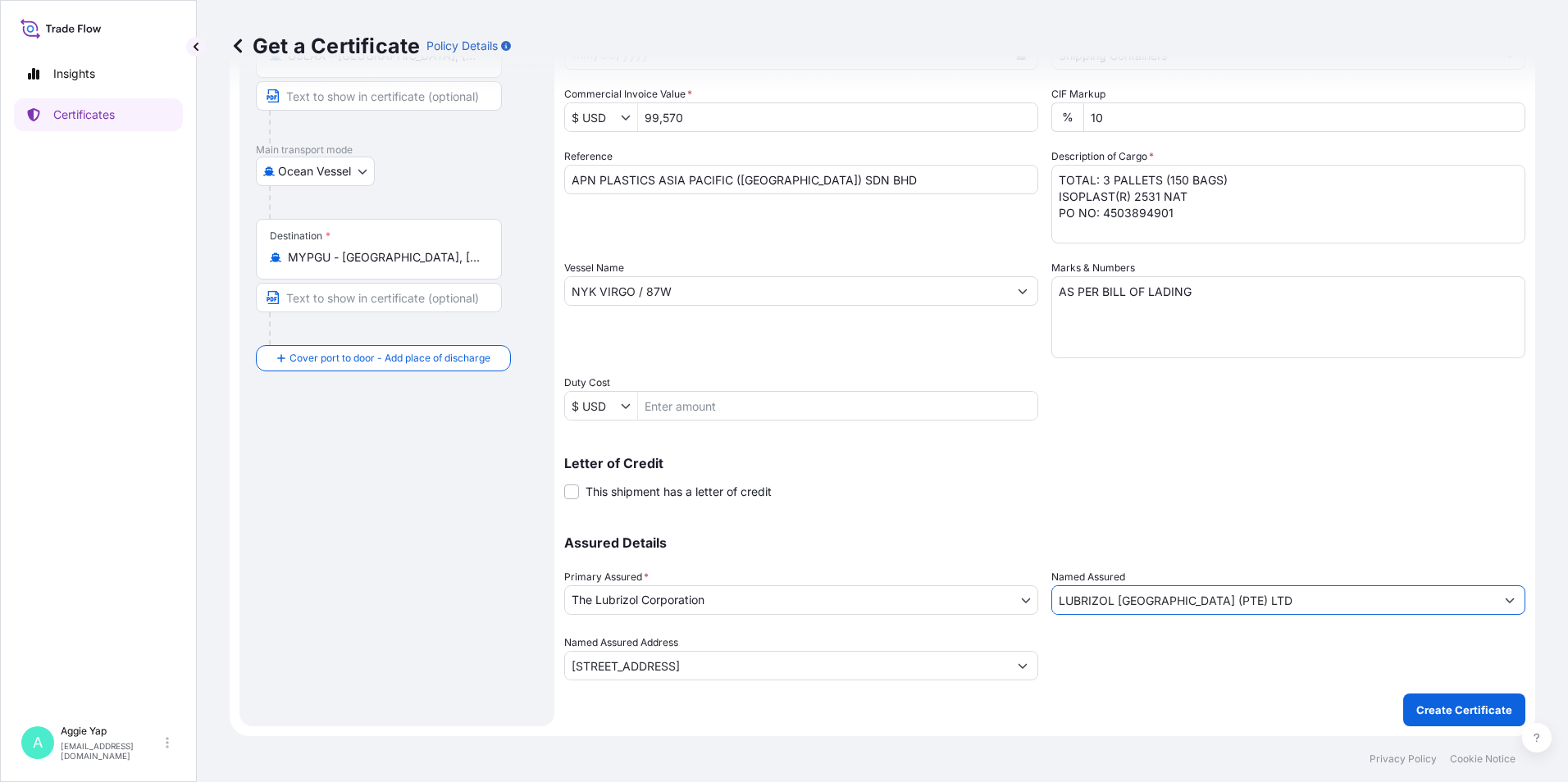
type input "LUBRIZOL SOUTHEAST ASIA (PTE) LTD"
click at [1089, 717] on div "Shipment Details Issue date * 9 / 28 / 2025 Date of Departure * 9 / 28 / 2025 D…" at bounding box center [1044, 312] width 961 height 827
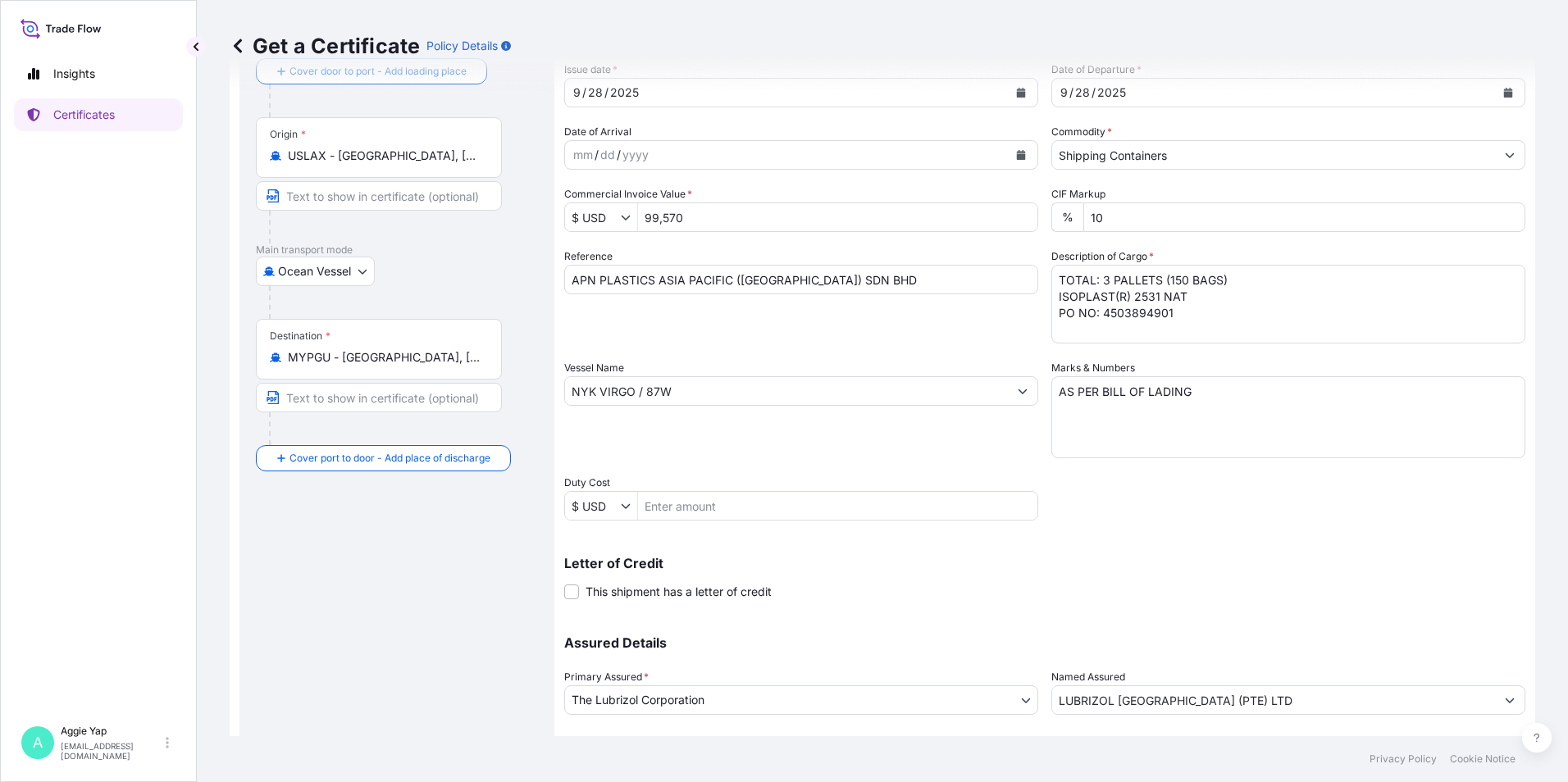
scroll to position [0, 0]
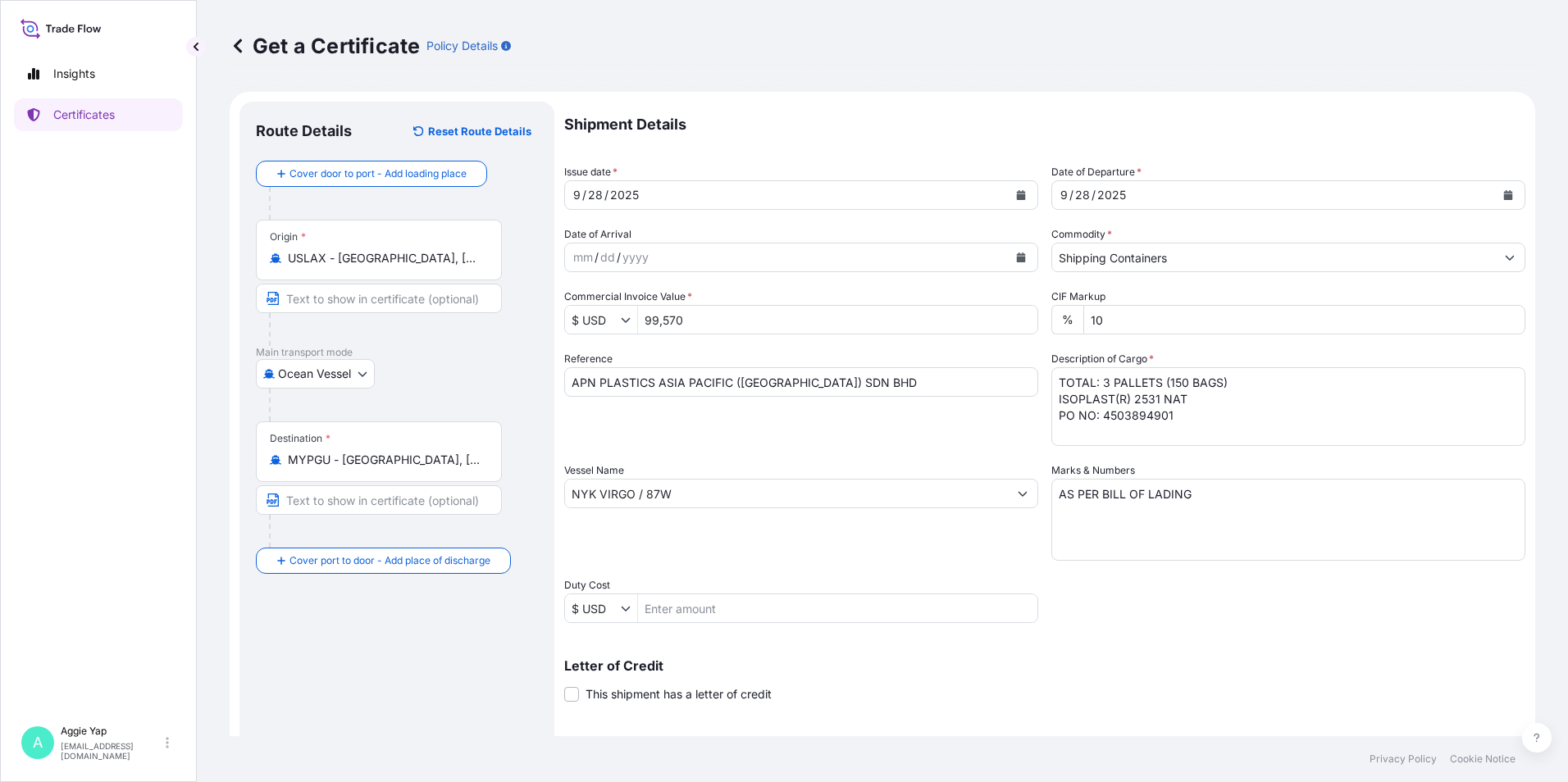
click at [1109, 652] on div "Letter of Credit This shipment has a letter of credit Letter of credit * Letter…" at bounding box center [1044, 671] width 961 height 63
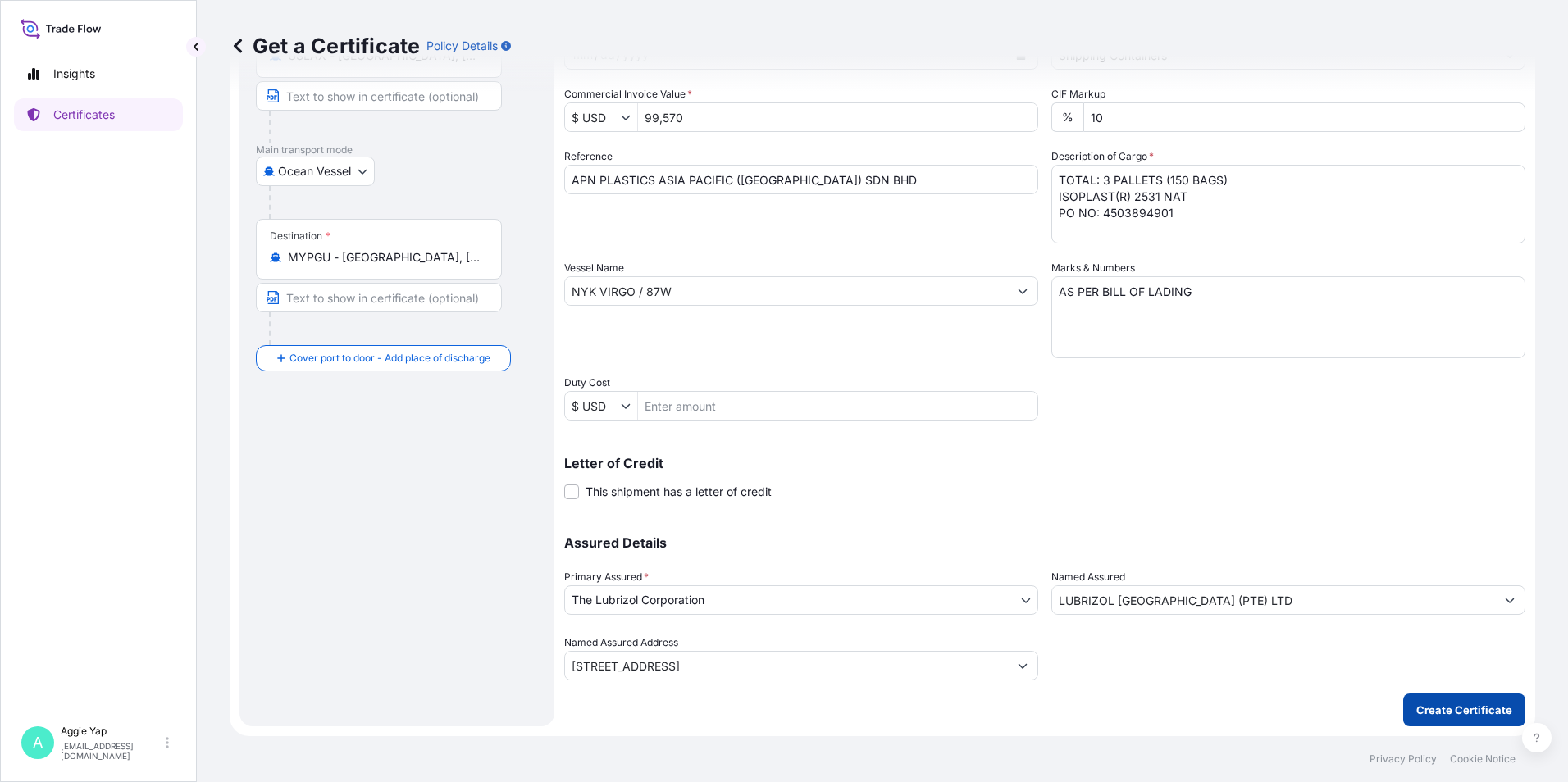
click at [1417, 705] on p "Create Certificate" at bounding box center [1464, 710] width 96 height 17
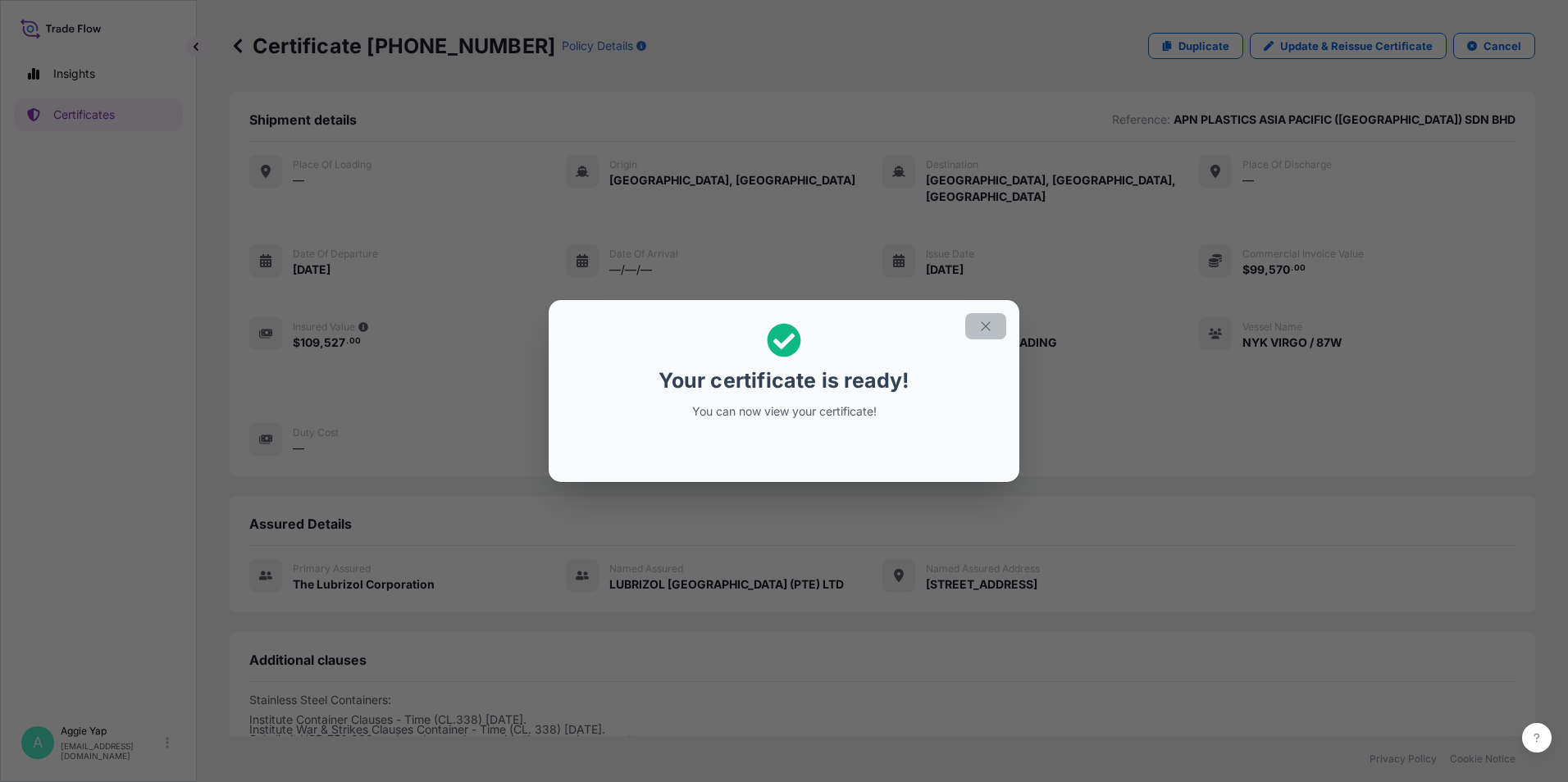
click at [989, 327] on icon "button" at bounding box center [985, 326] width 15 height 15
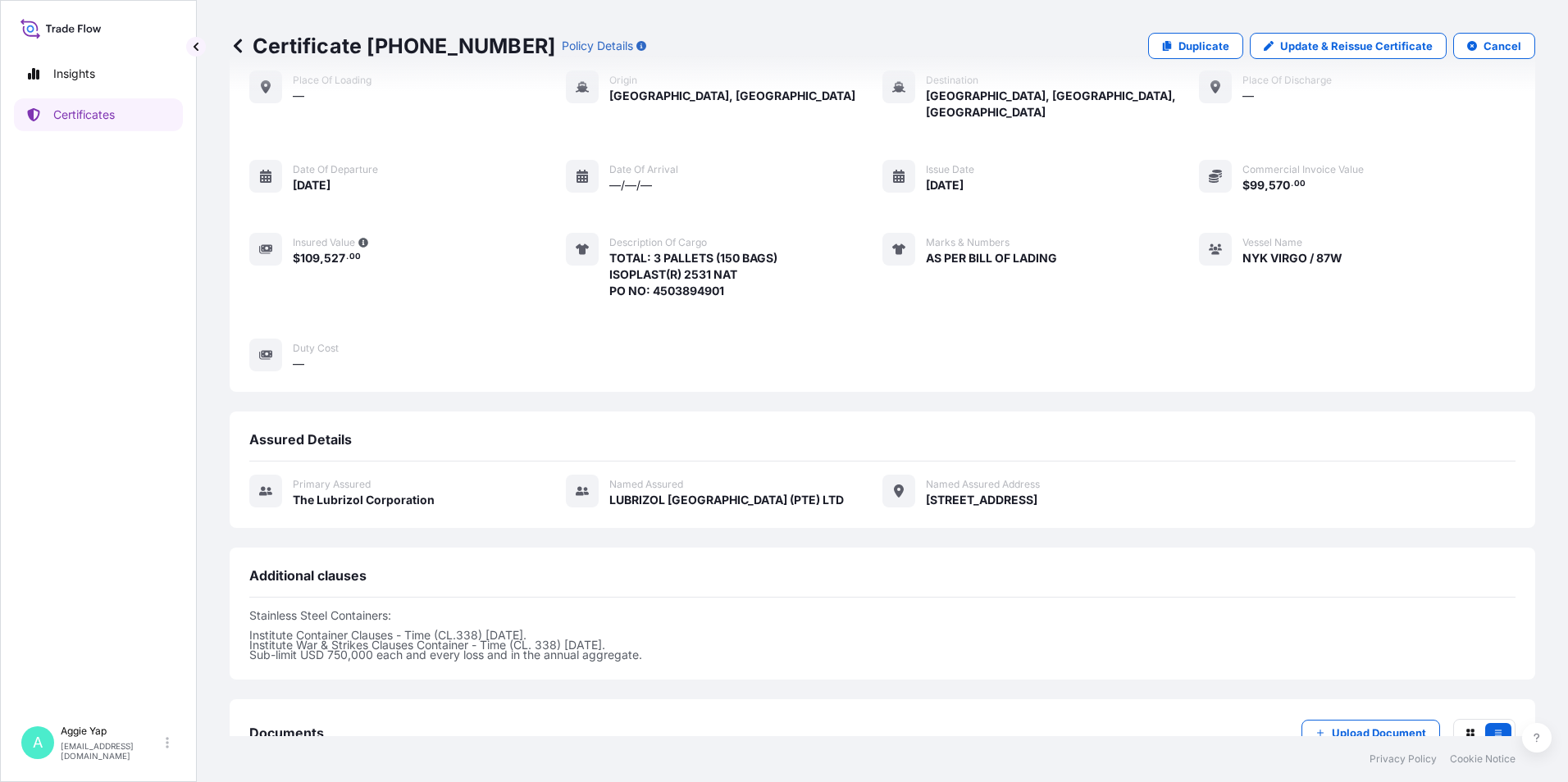
scroll to position [184, 0]
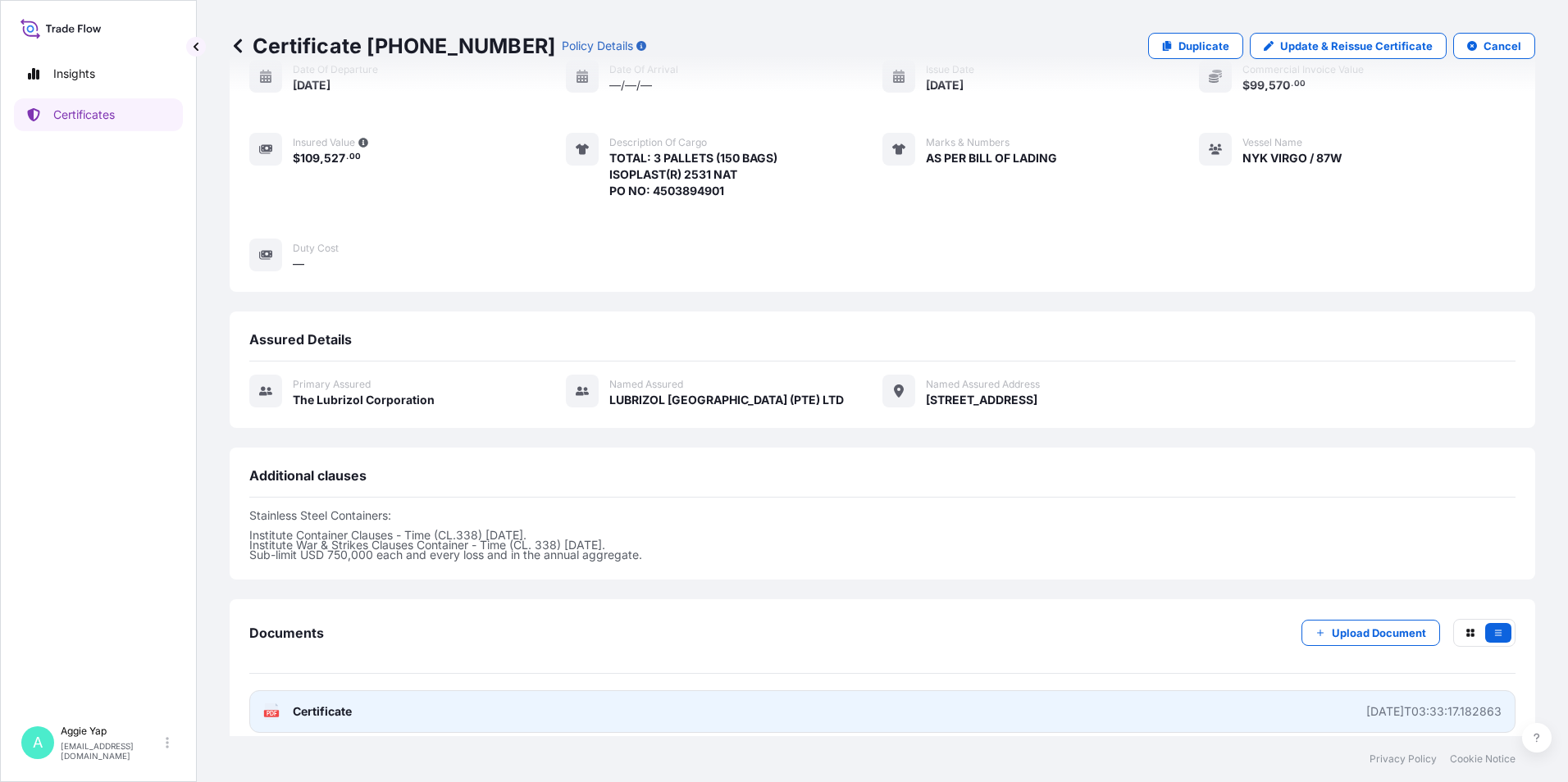
click at [327, 704] on span "Certificate" at bounding box center [322, 712] width 59 height 17
click at [339, 704] on span "Certificate" at bounding box center [322, 712] width 59 height 17
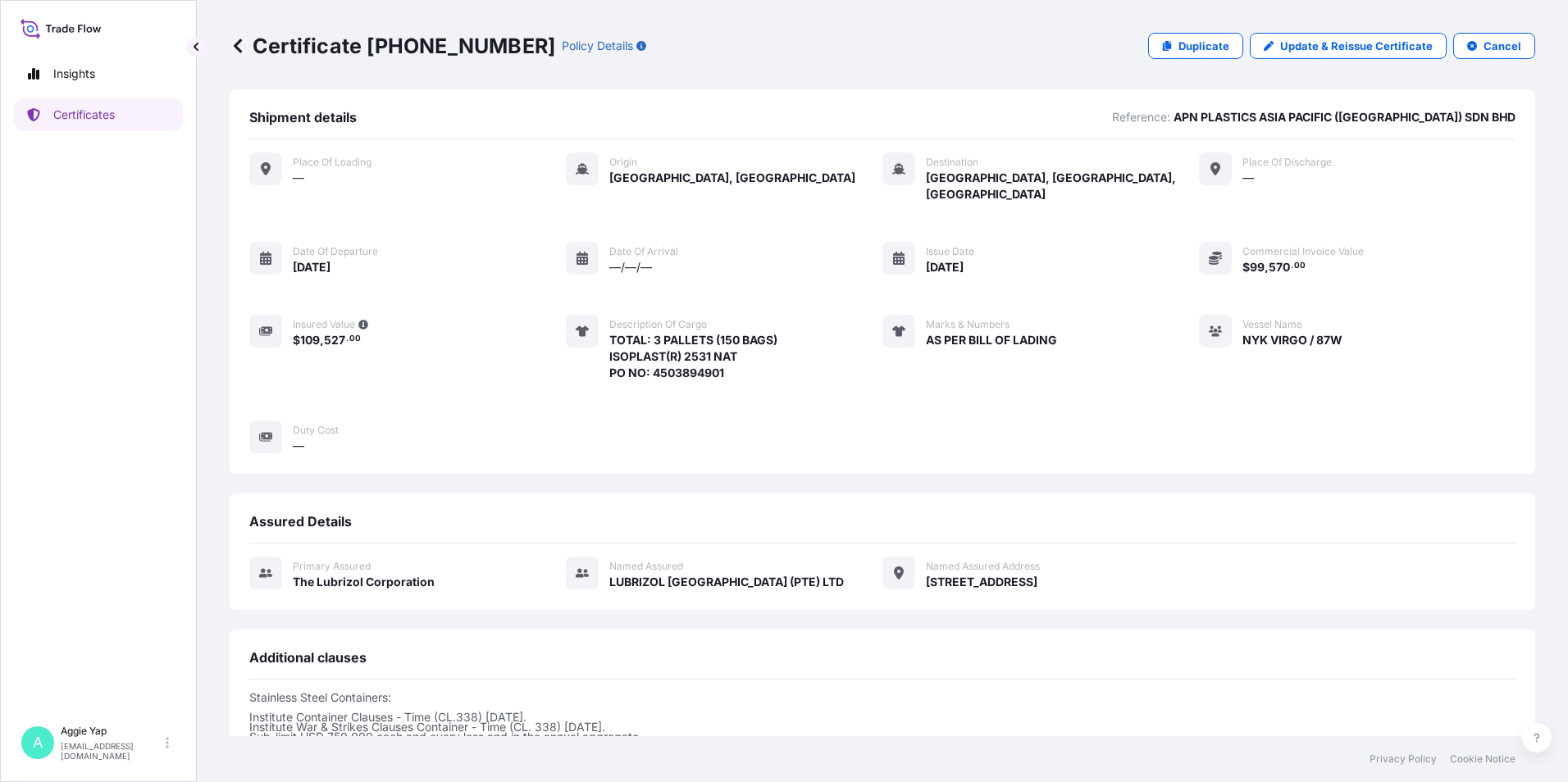
scroll to position [0, 0]
